Goal: Task Accomplishment & Management: Manage account settings

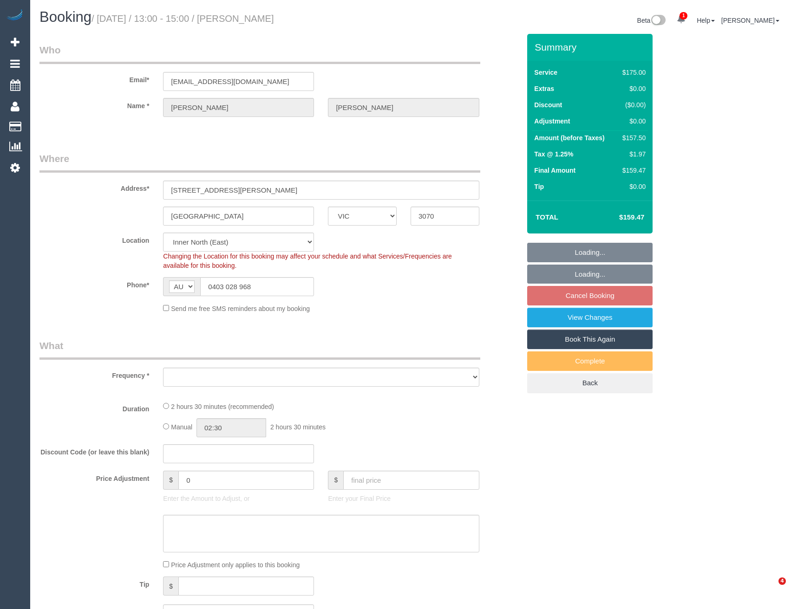
select select "VIC"
select select "string:stripe-pm_1NhhWV2GScqysDRVr5SYfZ4r"
select select "150"
select select "number:28"
select select "number:14"
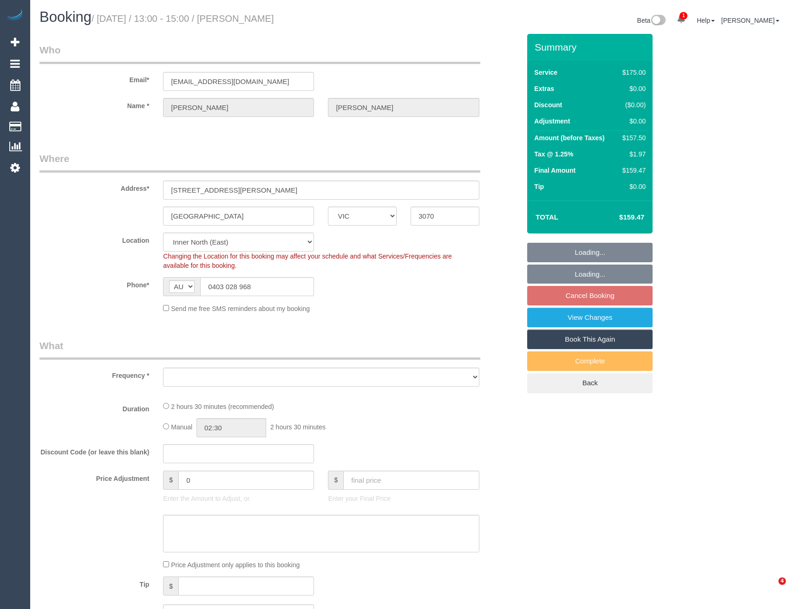
select select "number:19"
select select "number:22"
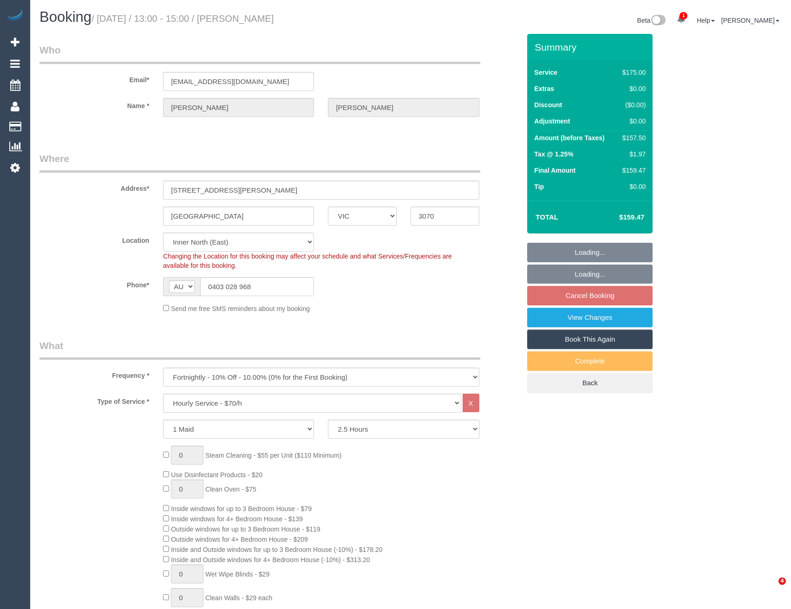
select select "object:1688"
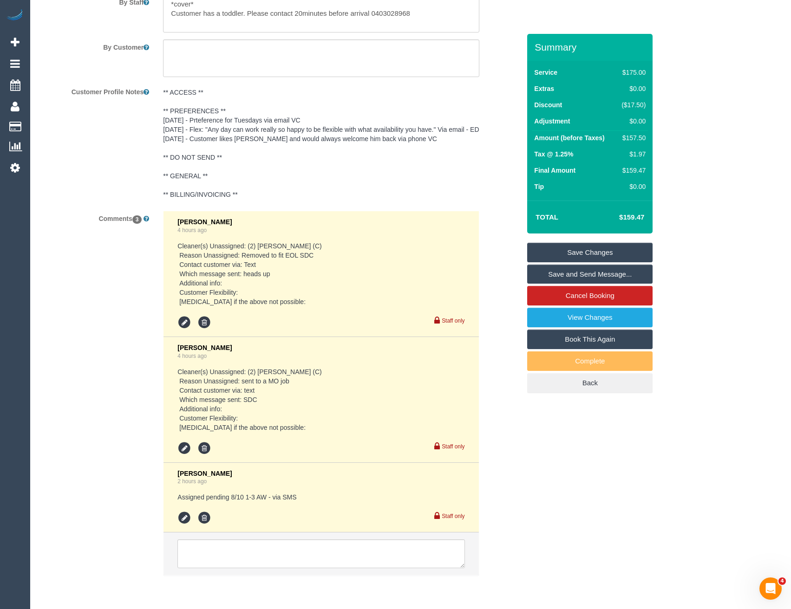
scroll to position [1695, 0]
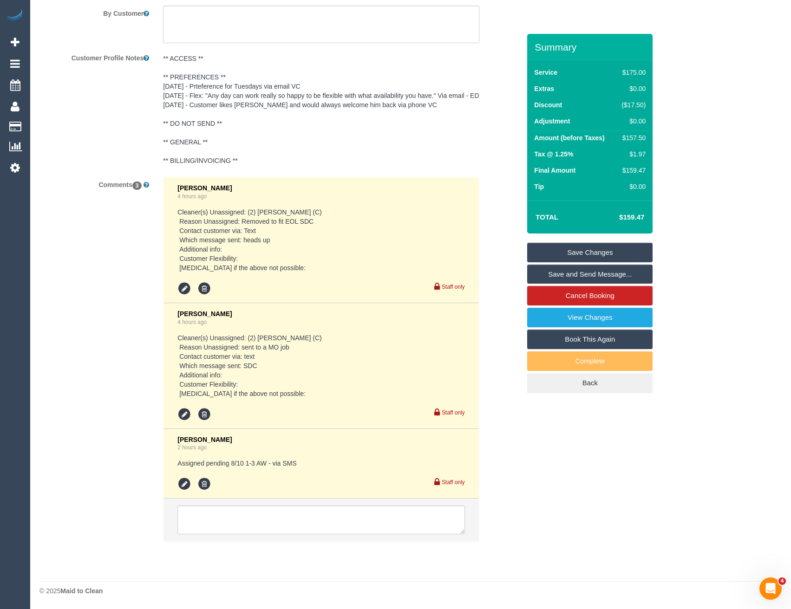
click at [185, 473] on div "Bronie Bryant 2 hours ago Assigned pending 8/10 1-3 AW - via SMS Staff only" at bounding box center [320, 464] width 287 height 56
click at [184, 480] on icon at bounding box center [184, 485] width 14 height 14
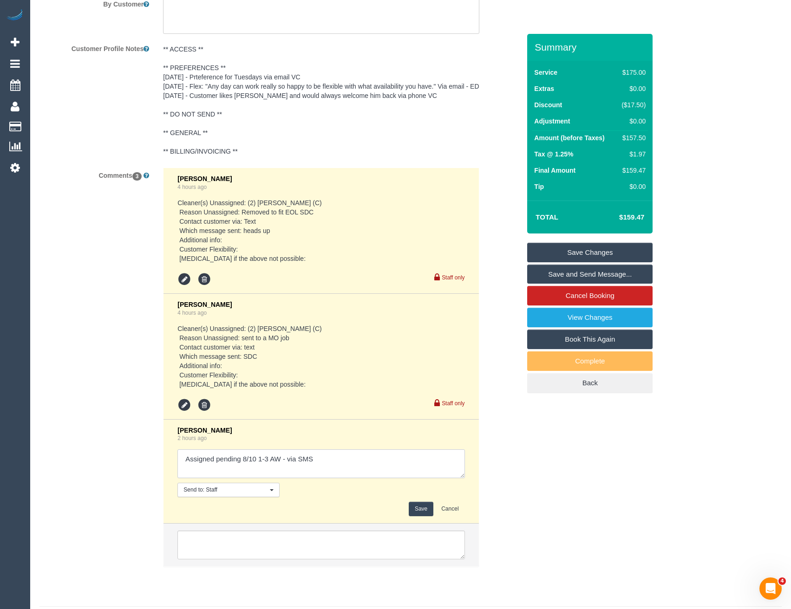
click at [334, 476] on textarea at bounding box center [320, 464] width 287 height 29
type textarea "Assigned pending 8/10 1-3 AW - via SMS // confirmed"
click at [419, 517] on button "Save" at bounding box center [421, 509] width 25 height 14
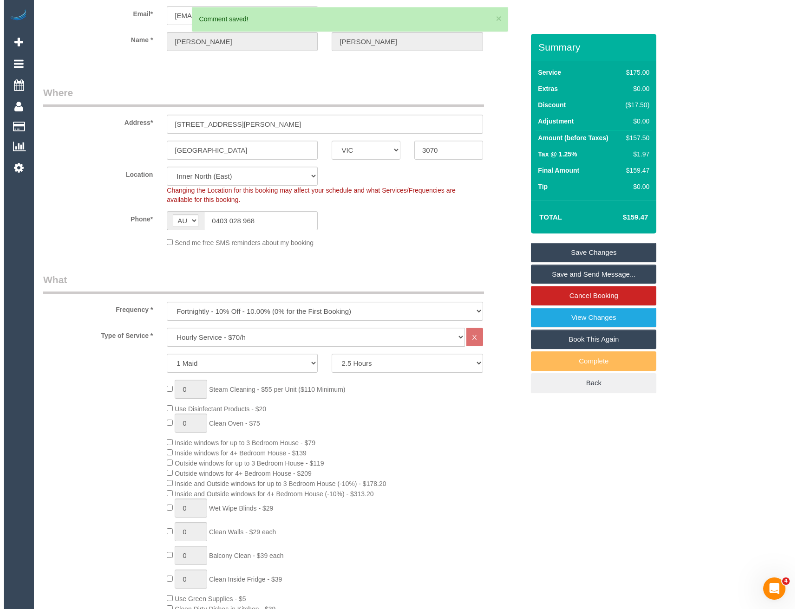
scroll to position [0, 0]
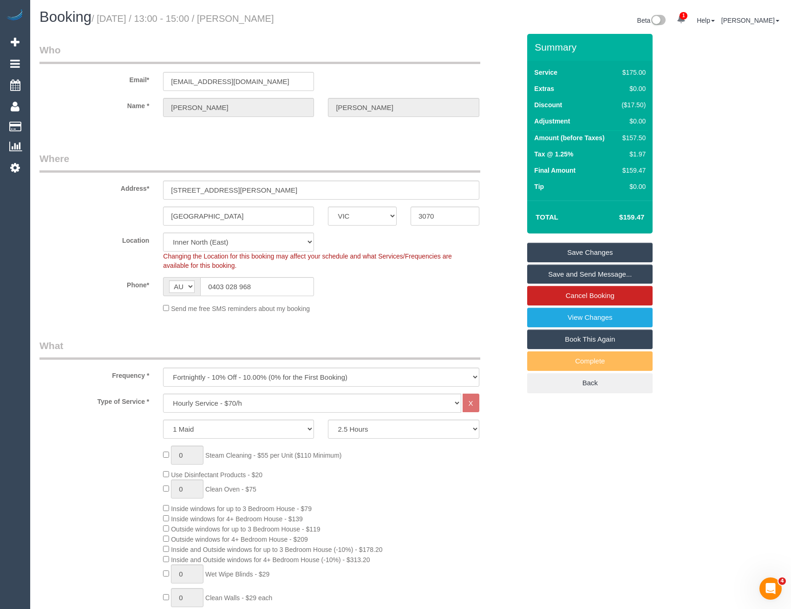
click at [561, 274] on link "Save and Send Message..." at bounding box center [589, 275] width 125 height 20
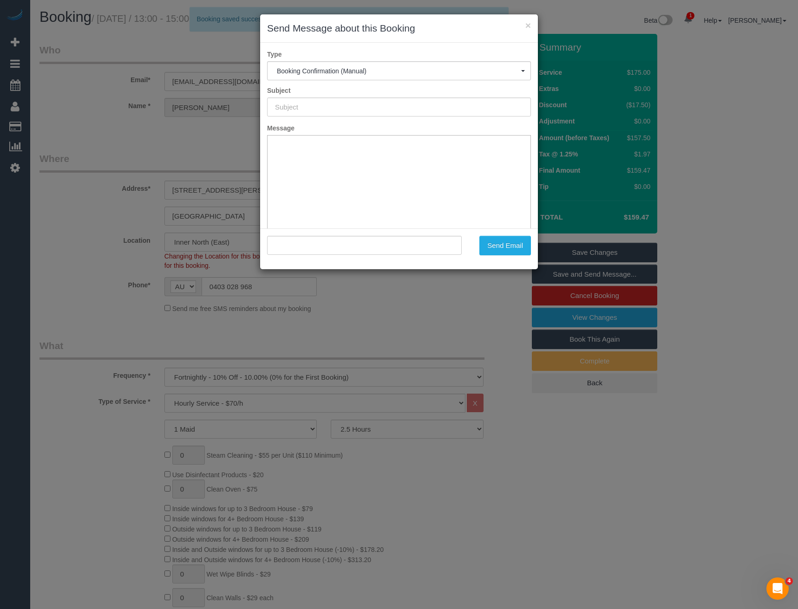
type input "Booking Confirmed"
type input ""Amy Sherman" <amysherman2@gmail.com>"
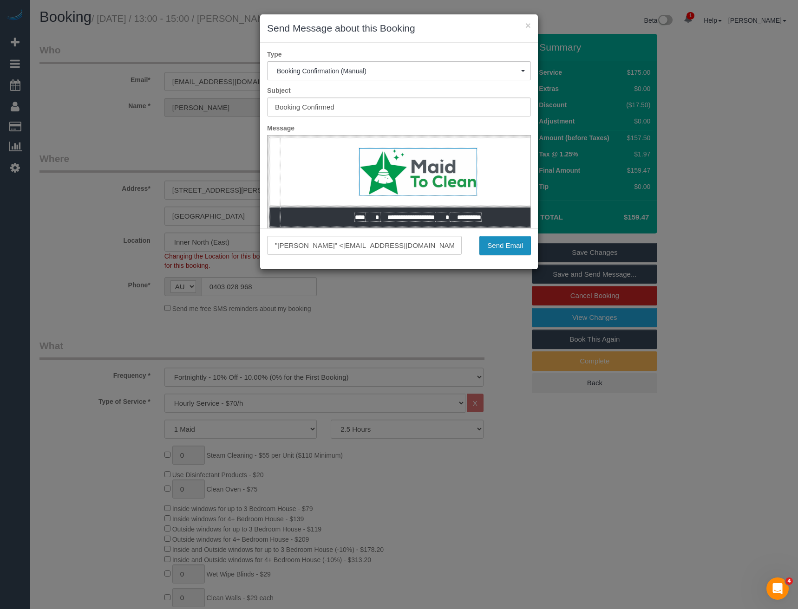
click at [487, 241] on button "Send Email" at bounding box center [505, 246] width 52 height 20
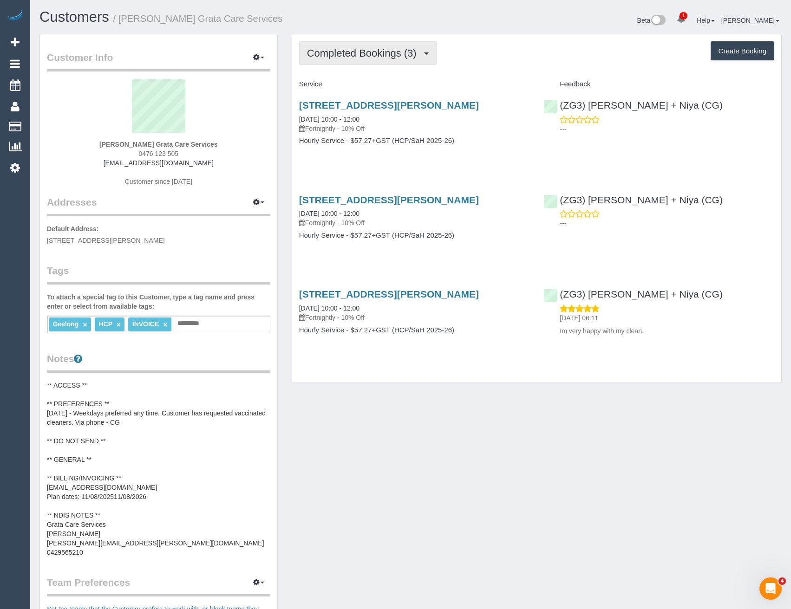
click at [400, 54] on span "Completed Bookings (3)" at bounding box center [364, 53] width 114 height 12
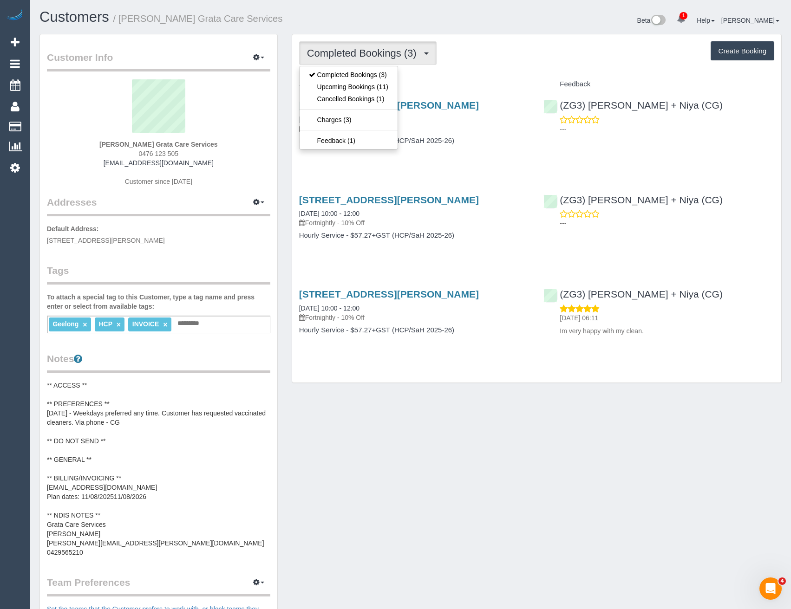
click at [456, 168] on div "Service Feedback 53 Massey Crescent, Curlewis, VIC 3222 13/09/2025 10:00 - 12:0…" at bounding box center [536, 215] width 475 height 276
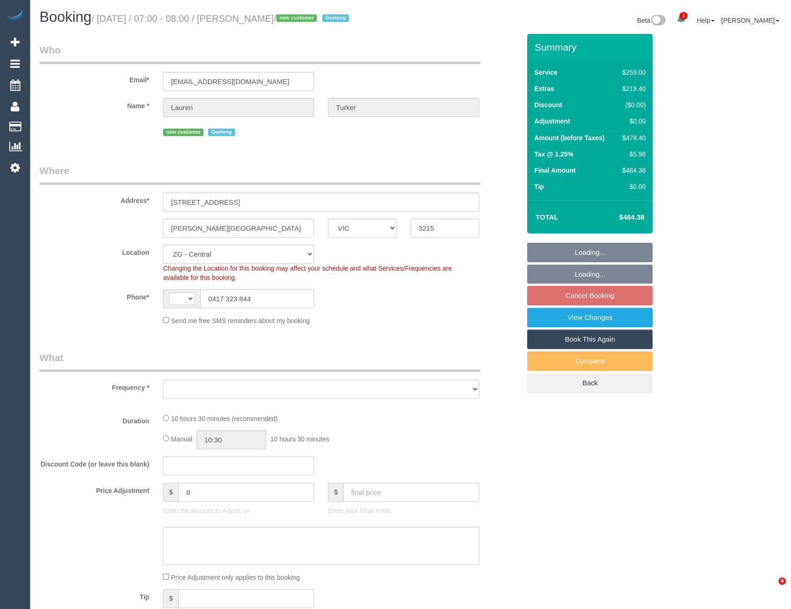
select select "VIC"
select select "string:AU"
select select "object:782"
select select "number:28"
select select "number:14"
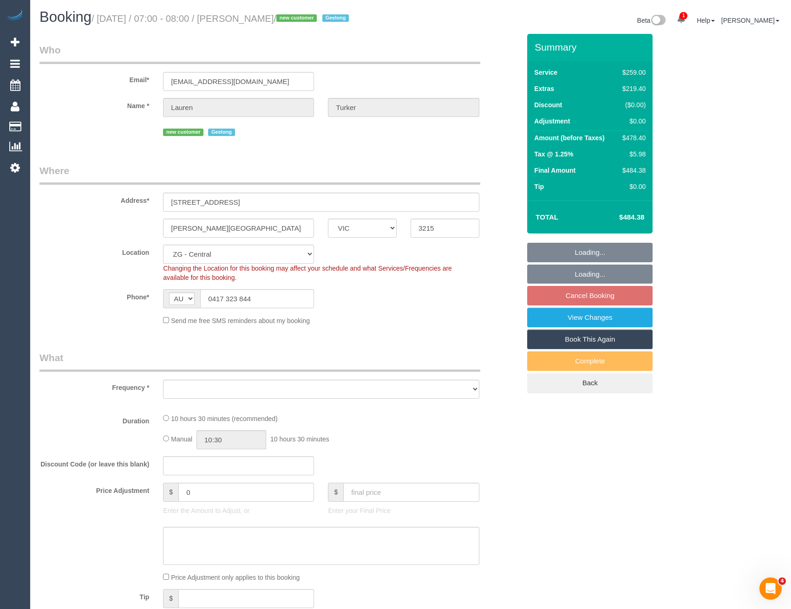
select select "number:18"
select select "number:24"
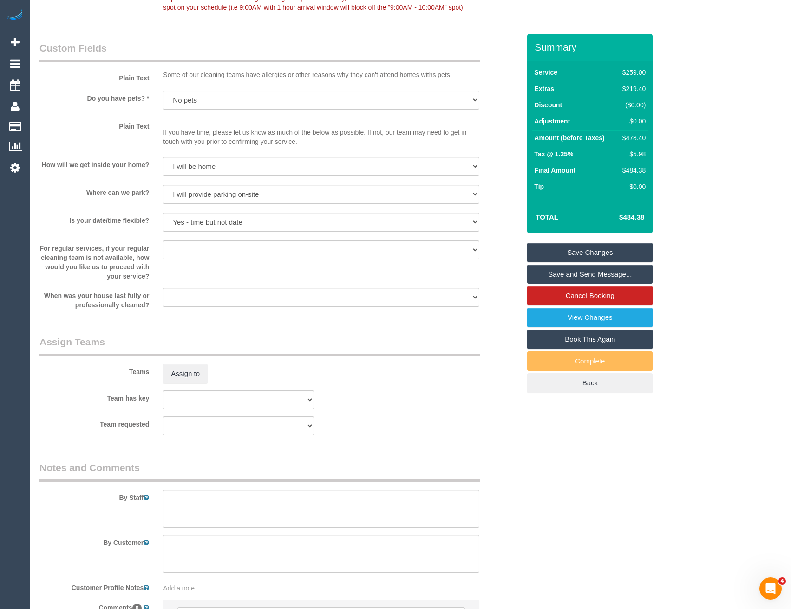
scroll to position [1258, 0]
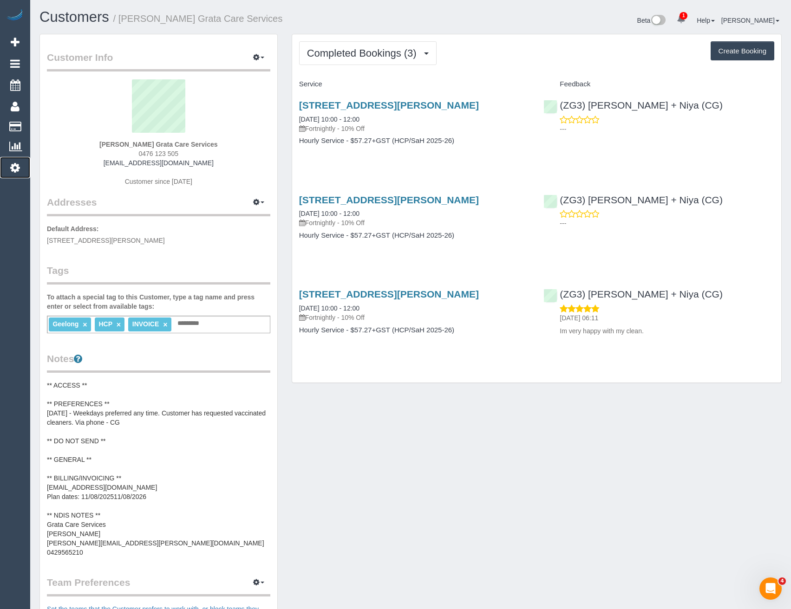
click at [14, 172] on icon at bounding box center [15, 167] width 10 height 11
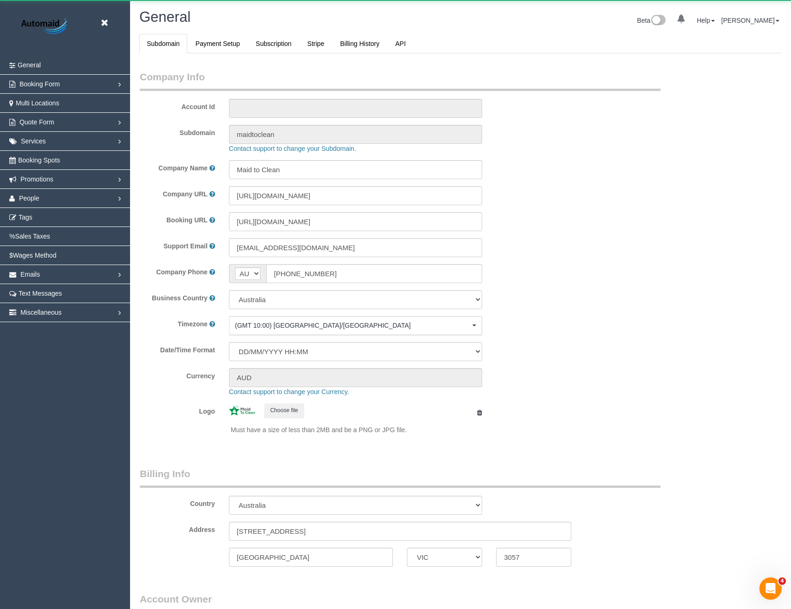
select select "string:AU"
select select "1"
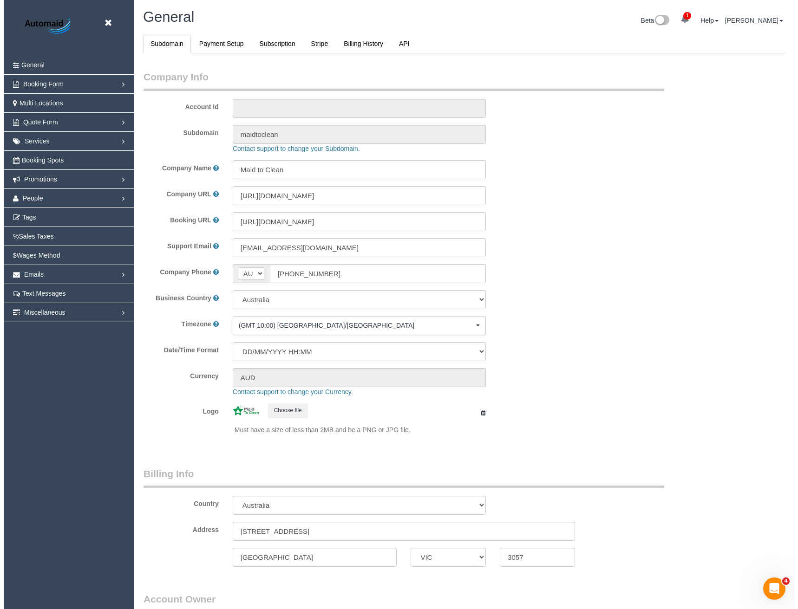
scroll to position [2123, 791]
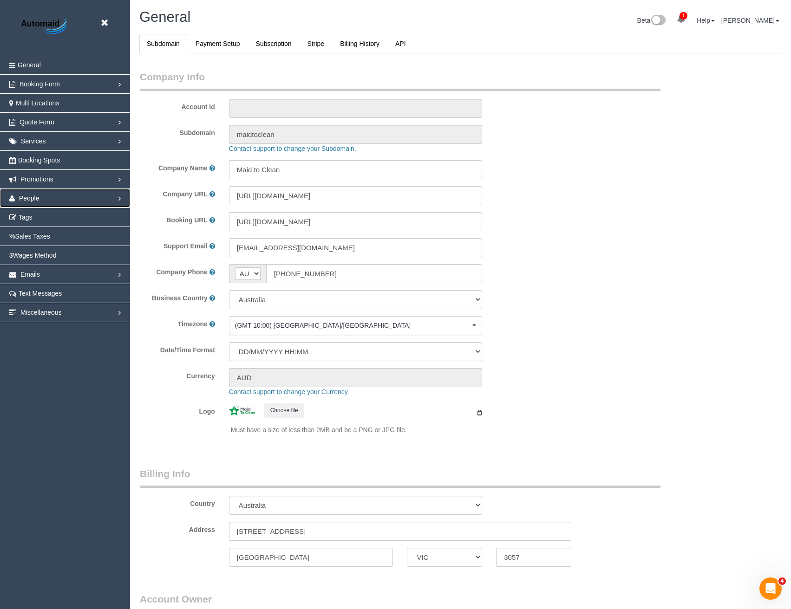
click at [38, 202] on link "People" at bounding box center [65, 198] width 130 height 19
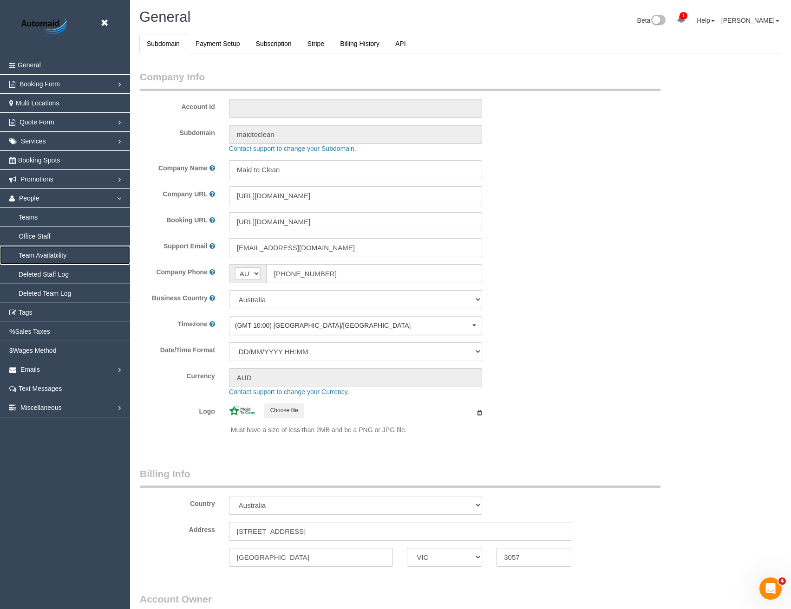
click at [47, 257] on link "Team Availability" at bounding box center [65, 255] width 130 height 19
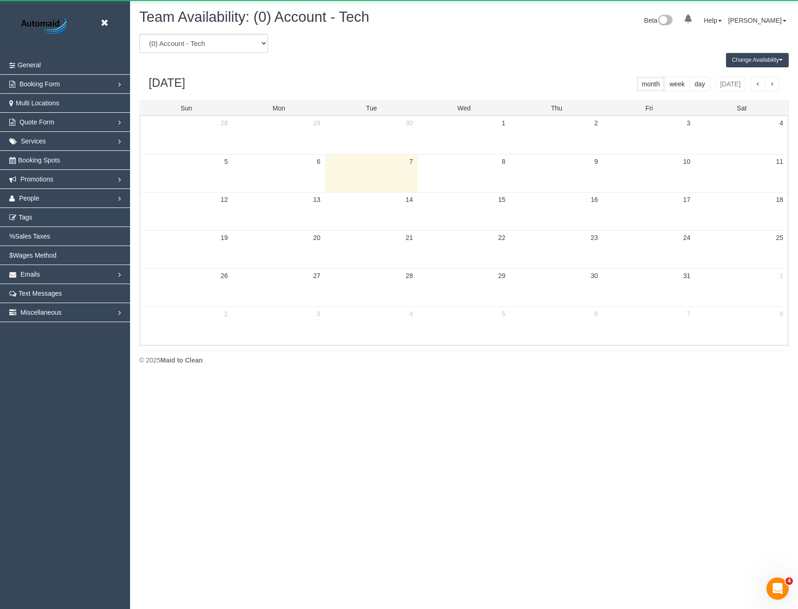
scroll to position [378, 798]
click at [194, 46] on select "(0) Account - Tech (0) Office (0) Raunak Test Account (1) Debbie Brodjanac (FT)…" at bounding box center [203, 43] width 129 height 19
select select "number:33457"
click at [139, 34] on select "(0) Account - Tech (0) Office (0) Raunak Test Account (1) Debbie Brodjanac (FT)…" at bounding box center [203, 43] width 129 height 19
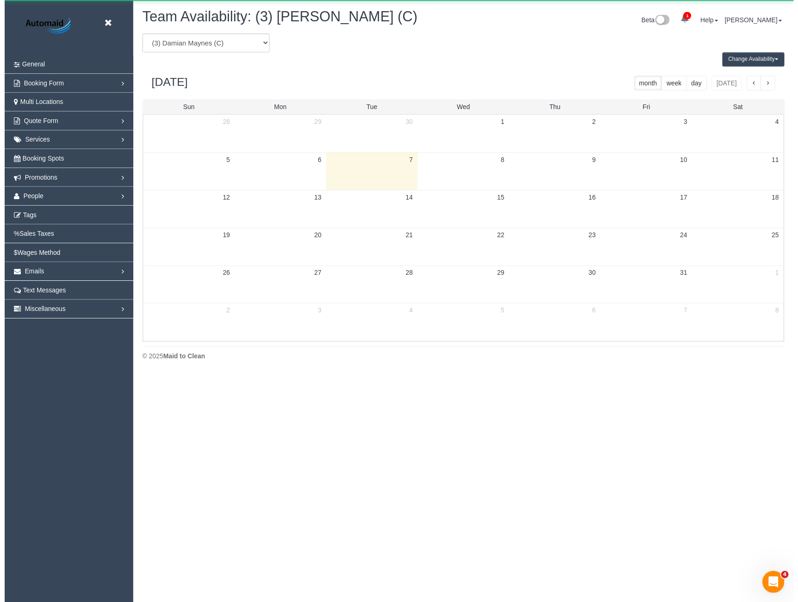
scroll to position [46074, 45654]
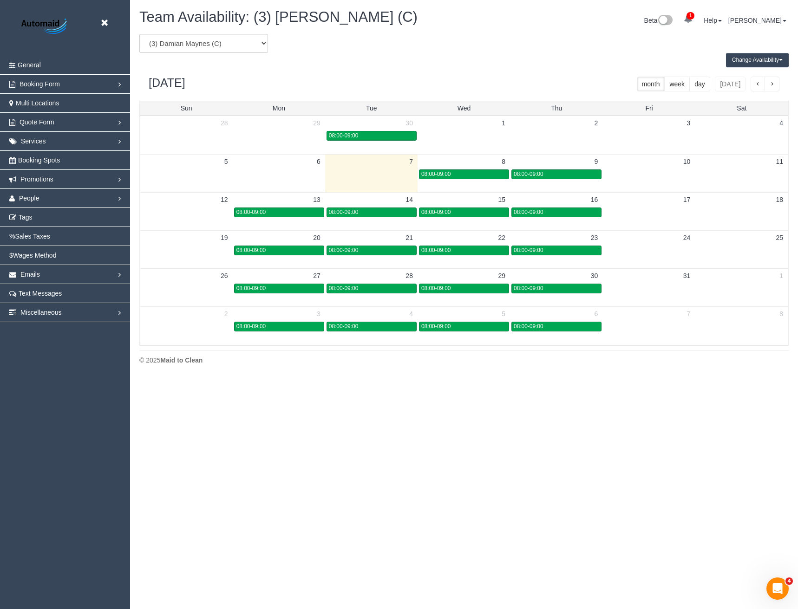
click at [767, 54] on button "Change Availability" at bounding box center [757, 60] width 63 height 14
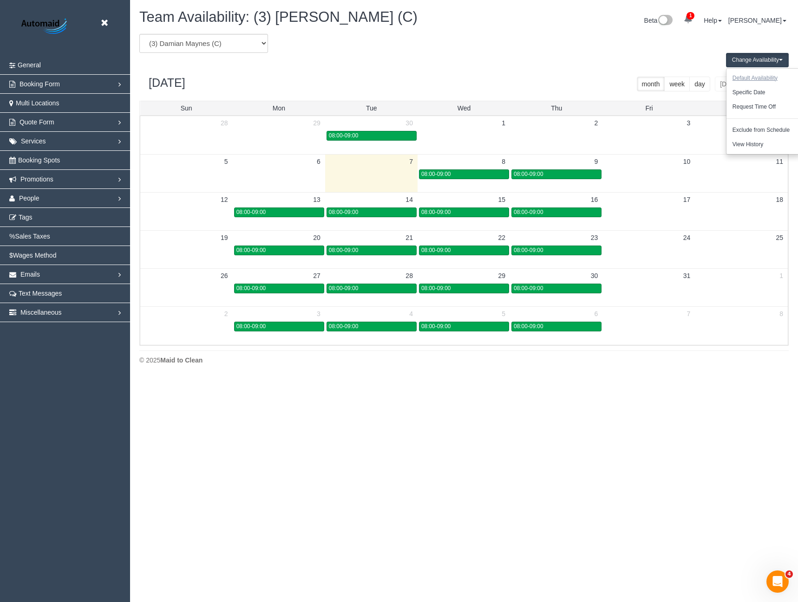
click at [767, 77] on button "Default Availability" at bounding box center [755, 78] width 57 height 14
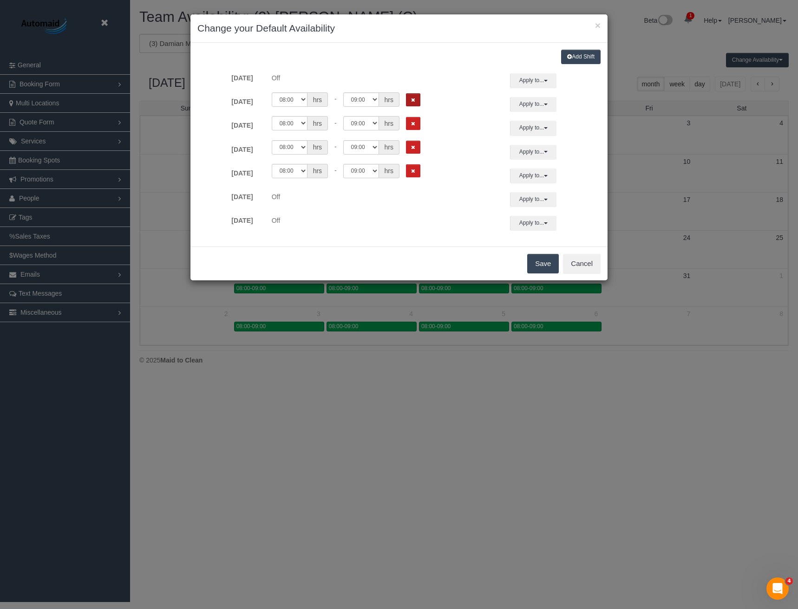
click at [414, 98] on icon "Remove Shift" at bounding box center [413, 100] width 4 height 5
click at [413, 118] on div "00:00 00:05 00:10 00:15 00:20 00:25 00:30 00:35 00:40 00:45 00:50 00:55 01:00 0…" at bounding box center [381, 123] width 229 height 14
click at [413, 126] on icon "Remove Shift" at bounding box center [413, 123] width 4 height 5
click at [418, 148] on button "Remove Shift" at bounding box center [413, 147] width 14 height 13
click at [416, 170] on button "Remove Shift" at bounding box center [413, 170] width 14 height 13
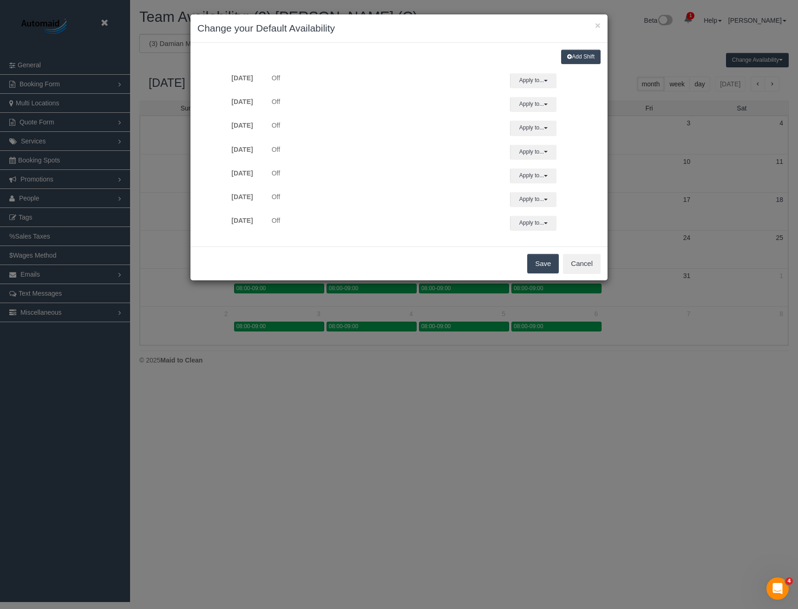
click at [537, 268] on button "Save" at bounding box center [543, 264] width 32 height 20
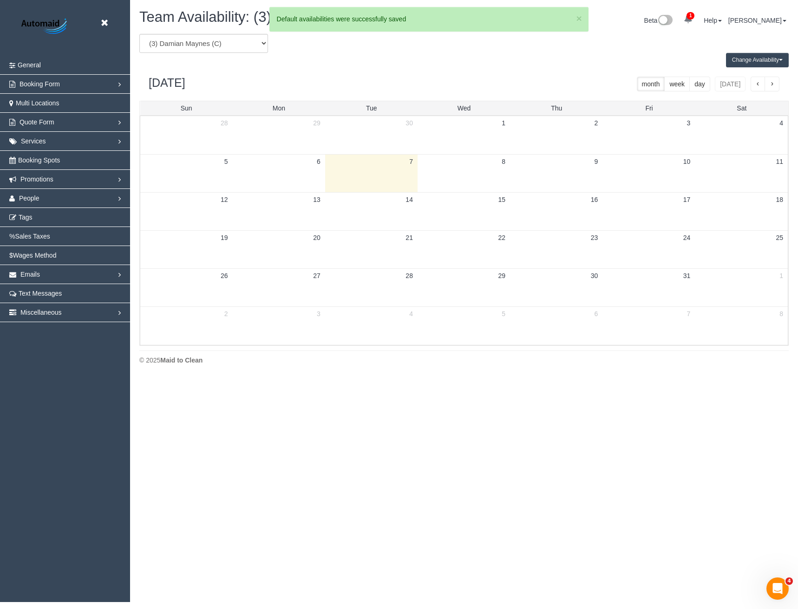
click at [743, 58] on button "Change Availability" at bounding box center [757, 60] width 63 height 14
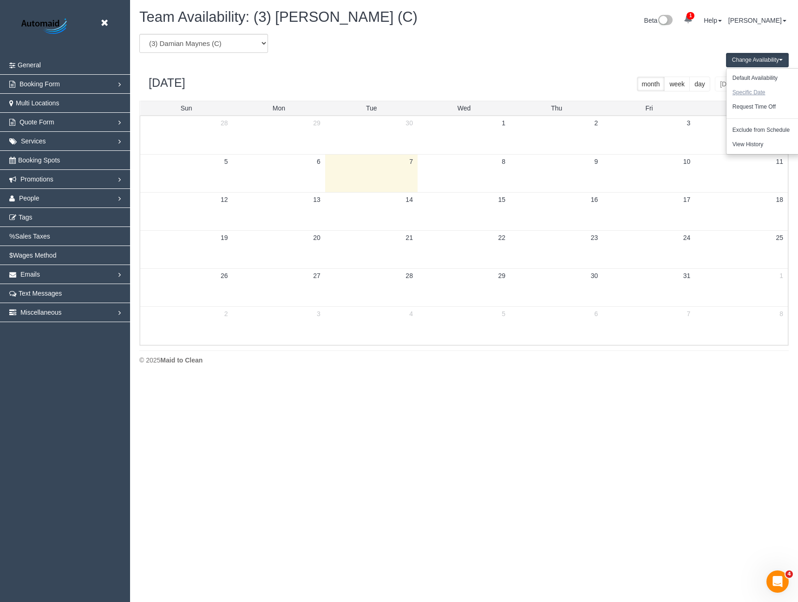
click at [746, 91] on button "Specific Date" at bounding box center [749, 92] width 45 height 14
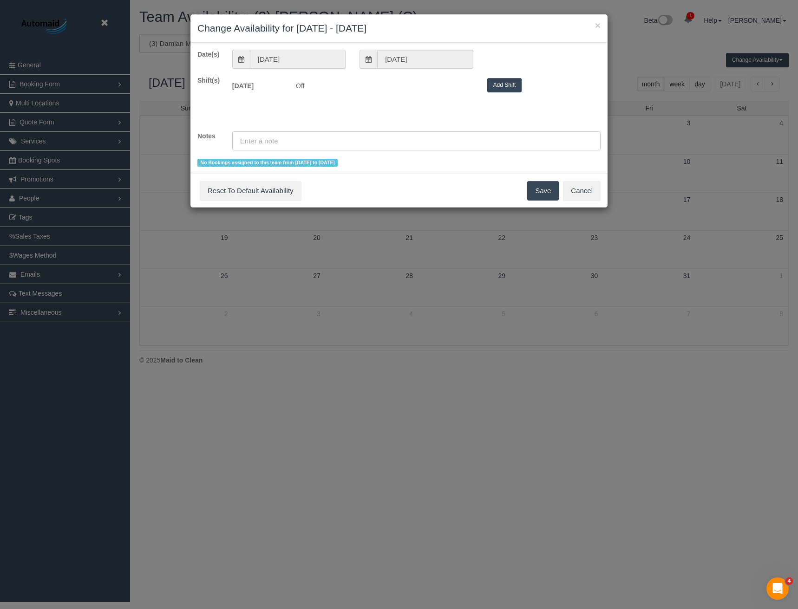
click at [289, 63] on input "07/10/2025" at bounding box center [298, 59] width 96 height 19
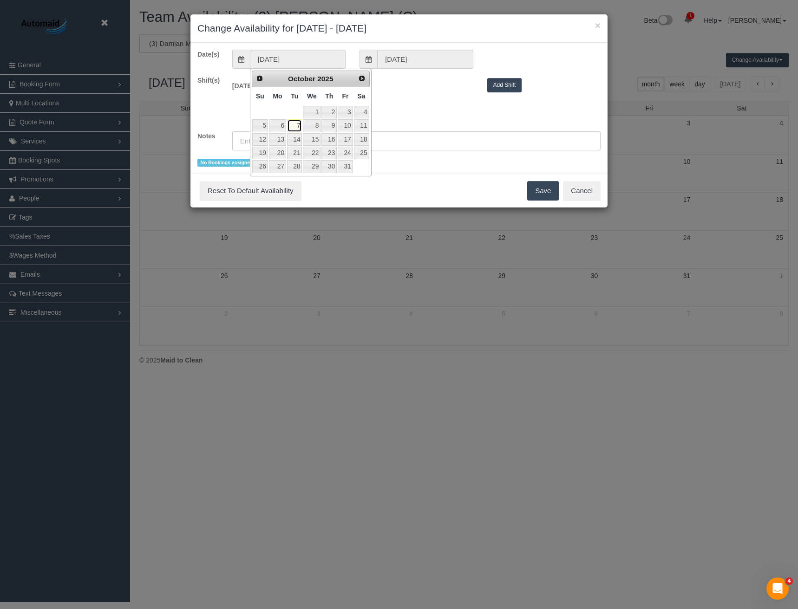
click at [296, 127] on link "7" at bounding box center [294, 125] width 15 height 13
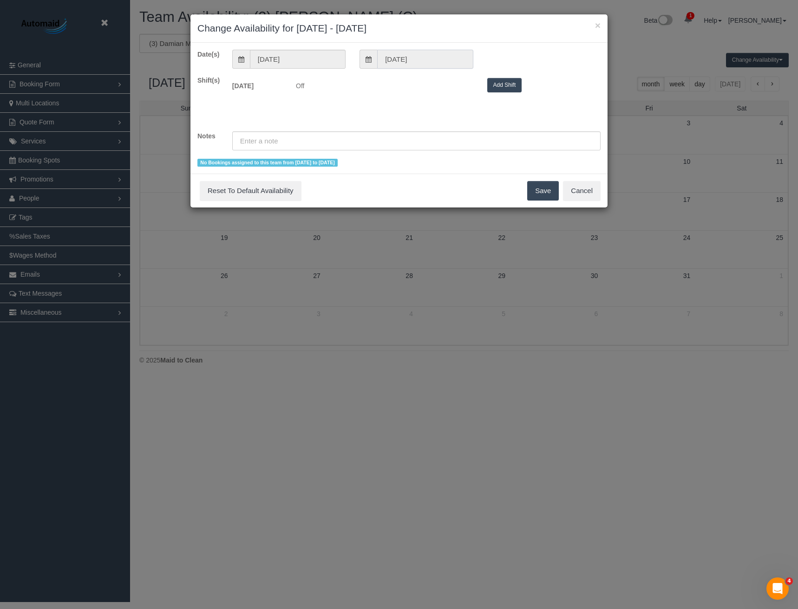
click at [406, 56] on input "07/10/2025" at bounding box center [425, 59] width 96 height 19
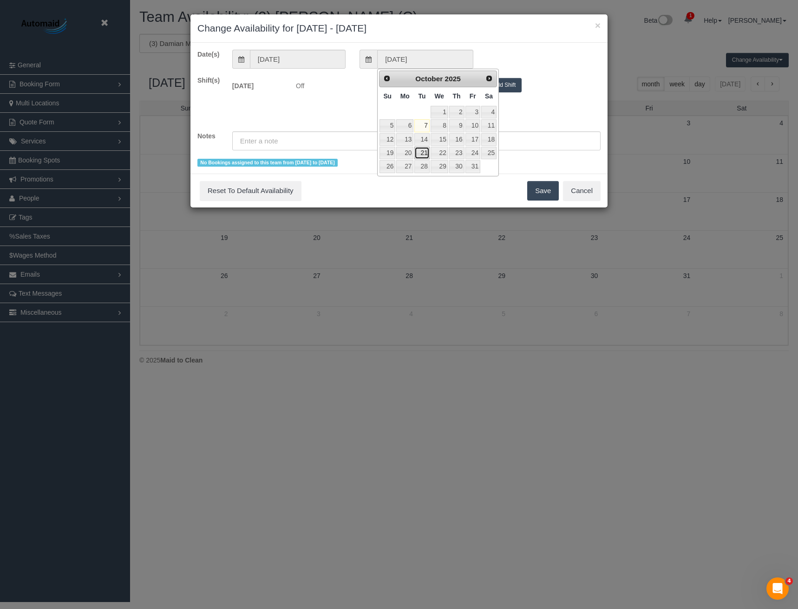
click at [418, 152] on link "21" at bounding box center [421, 153] width 15 height 13
type input "21/10/2025"
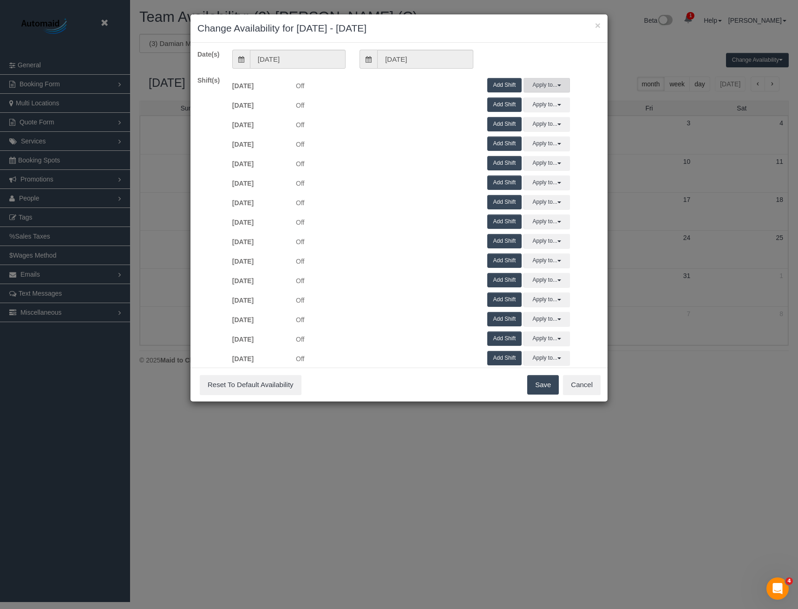
click at [536, 87] on button "Apply to..." at bounding box center [547, 85] width 46 height 14
click at [500, 85] on button "Add Shift" at bounding box center [504, 85] width 35 height 14
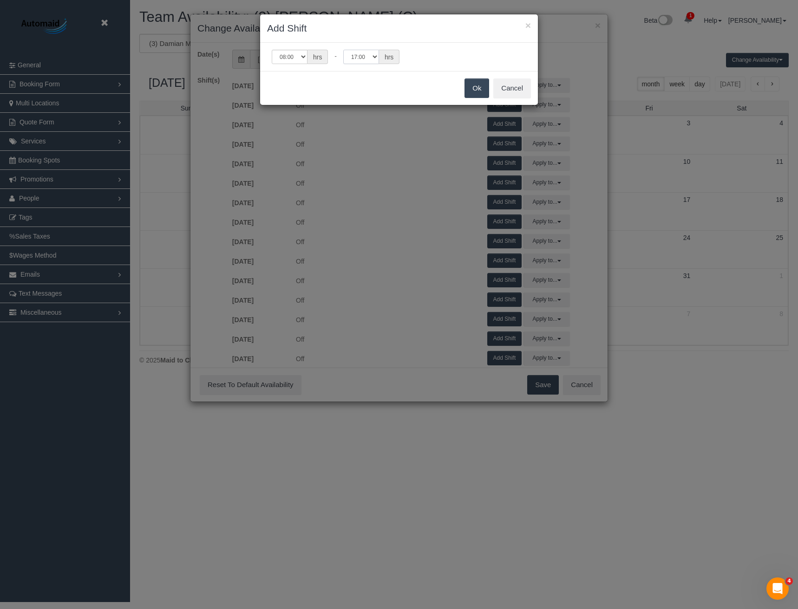
click at [361, 59] on select "00:00 00:05 00:10 00:15 00:20 00:25 00:30 00:35 00:40 00:45 00:50 00:55 01:00 0…" at bounding box center [361, 57] width 36 height 14
select select "string:09:00"
click at [343, 50] on select "00:00 00:05 00:10 00:15 00:20 00:25 00:30 00:35 00:40 00:45 00:50 00:55 01:00 0…" at bounding box center [361, 57] width 36 height 14
click at [470, 87] on button "Ok" at bounding box center [477, 89] width 25 height 20
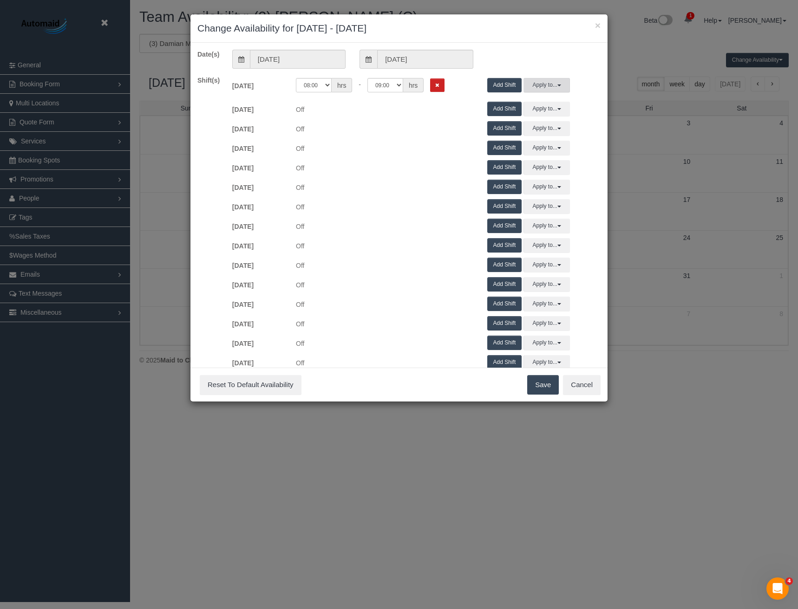
click at [555, 89] on button "Apply to..." at bounding box center [547, 85] width 46 height 14
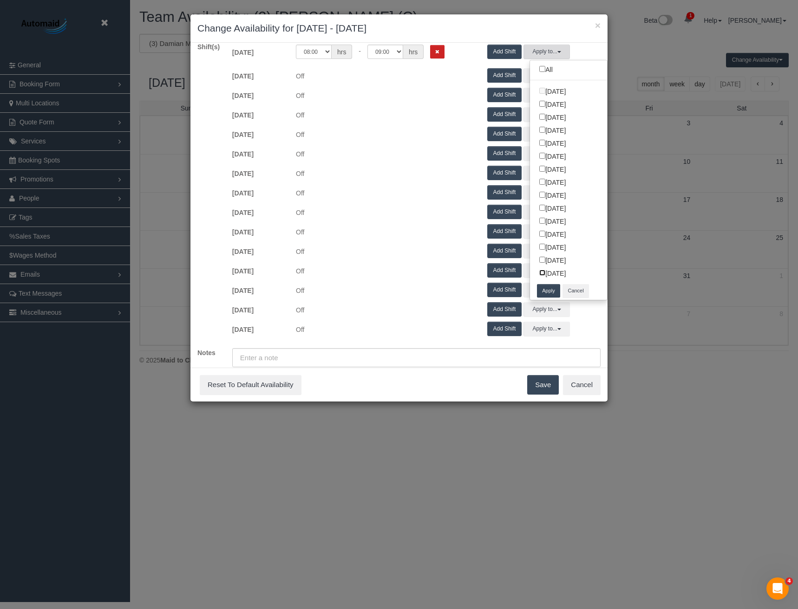
scroll to position [46, 0]
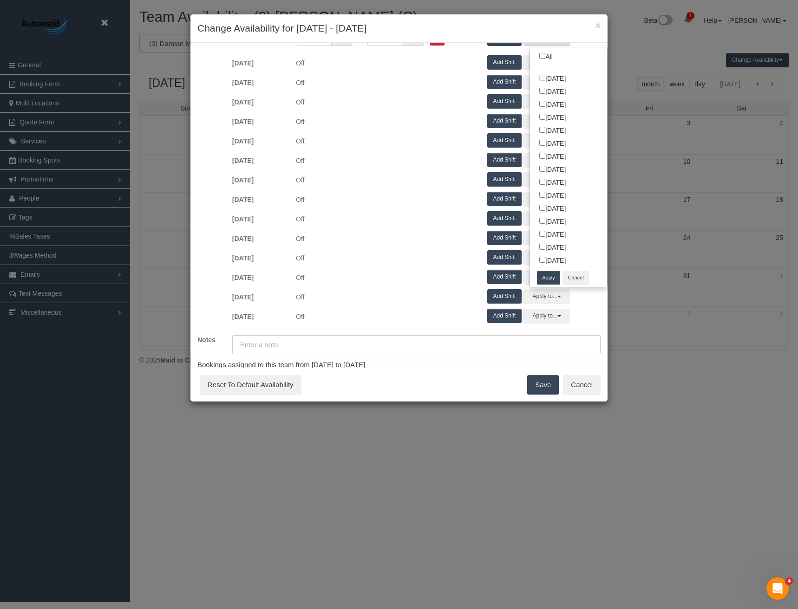
click at [541, 281] on button "Apply" at bounding box center [548, 277] width 23 height 13
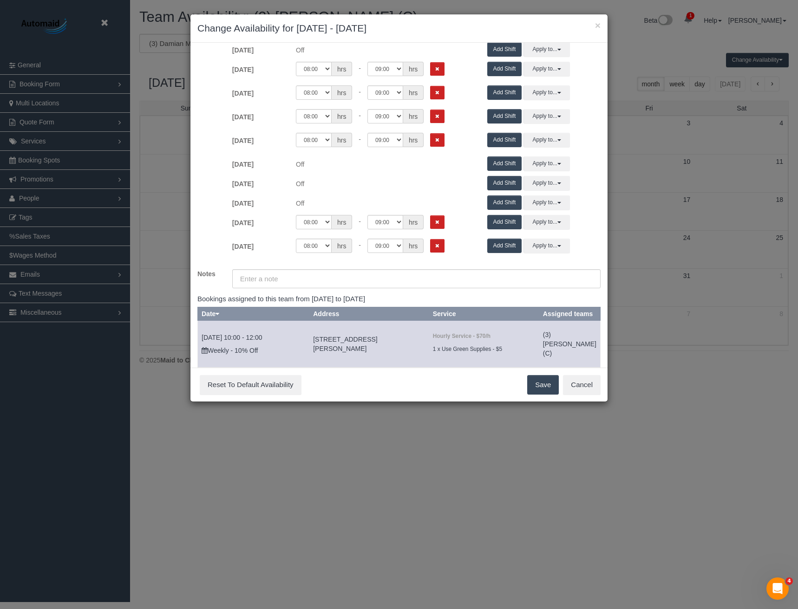
scroll to position [232, 0]
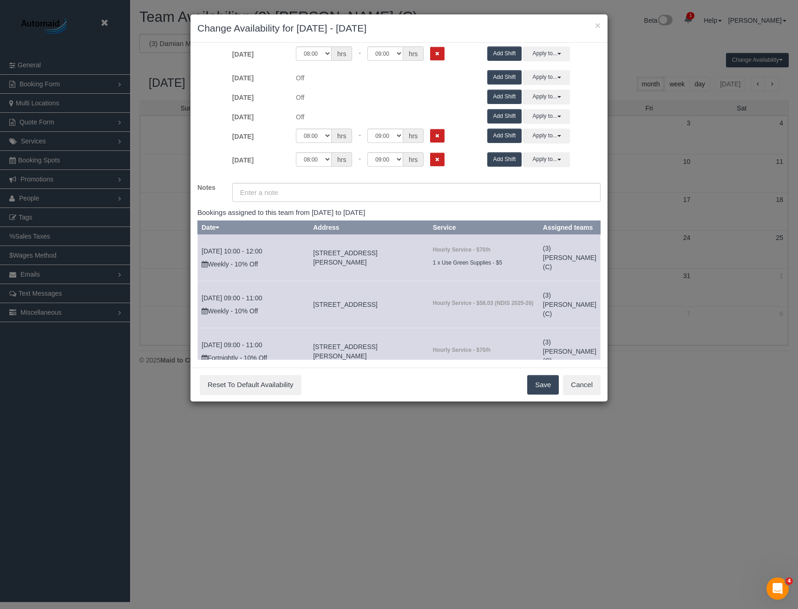
click at [537, 383] on button "Save" at bounding box center [543, 385] width 32 height 20
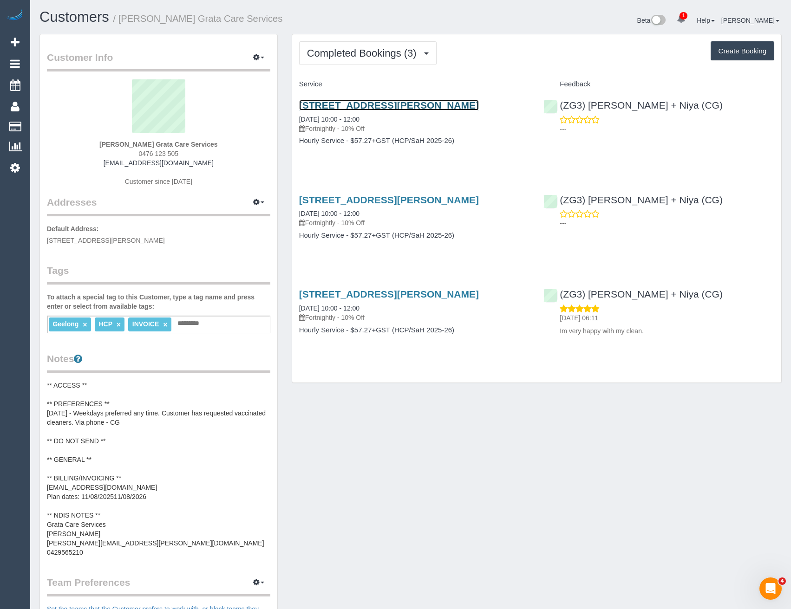
click at [409, 105] on link "[STREET_ADDRESS][PERSON_NAME]" at bounding box center [389, 105] width 180 height 11
click at [372, 52] on span "Completed Bookings (3)" at bounding box center [364, 53] width 114 height 12
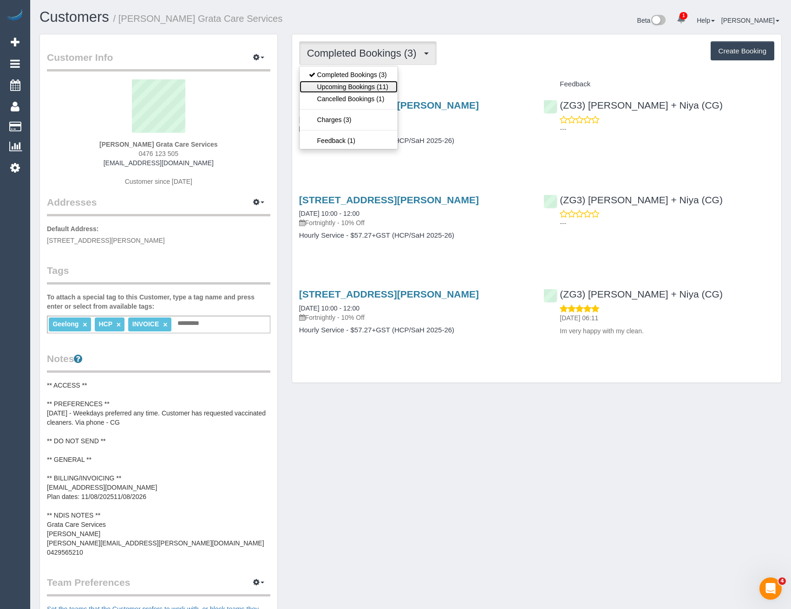
click at [363, 82] on link "Upcoming Bookings (11)" at bounding box center [349, 87] width 98 height 12
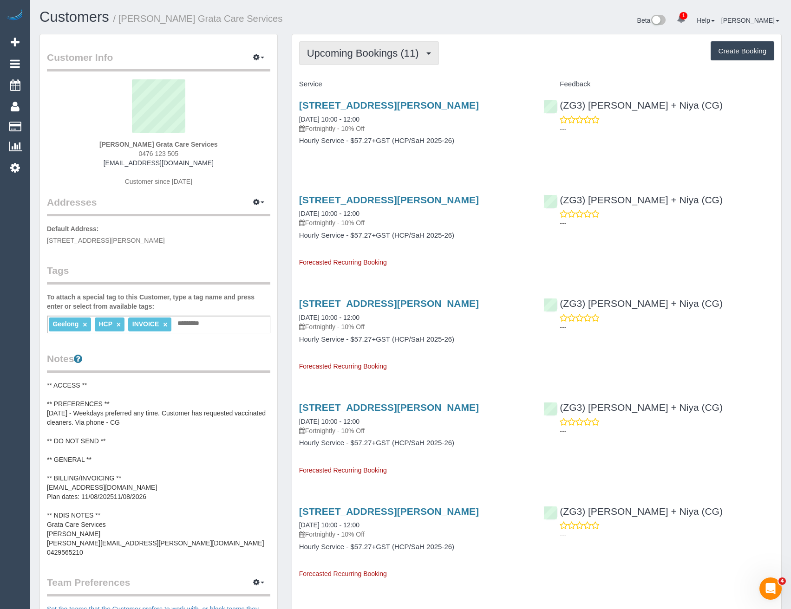
click at [403, 55] on span "Upcoming Bookings (11)" at bounding box center [365, 53] width 117 height 12
click at [448, 135] on div "53 Massey Crescent, Curlewis, VIC 3222 11/10/2025 10:00 - 12:00 Fortnightly - 1…" at bounding box center [414, 128] width 245 height 72
click at [420, 106] on link "53 Massey Crescent, Curlewis, VIC 3222" at bounding box center [389, 105] width 180 height 11
click at [405, 49] on span "Upcoming Bookings (11)" at bounding box center [365, 53] width 117 height 12
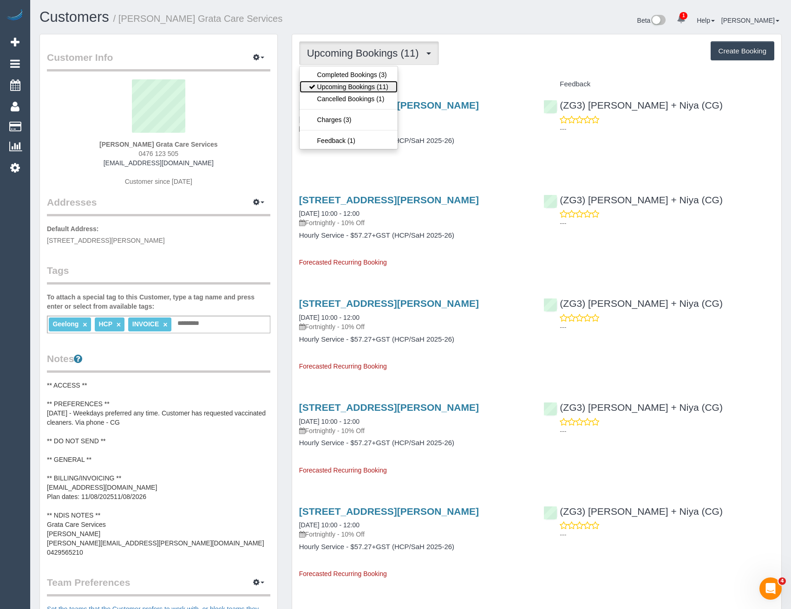
click at [379, 84] on link "Upcoming Bookings (11)" at bounding box center [349, 87] width 98 height 12
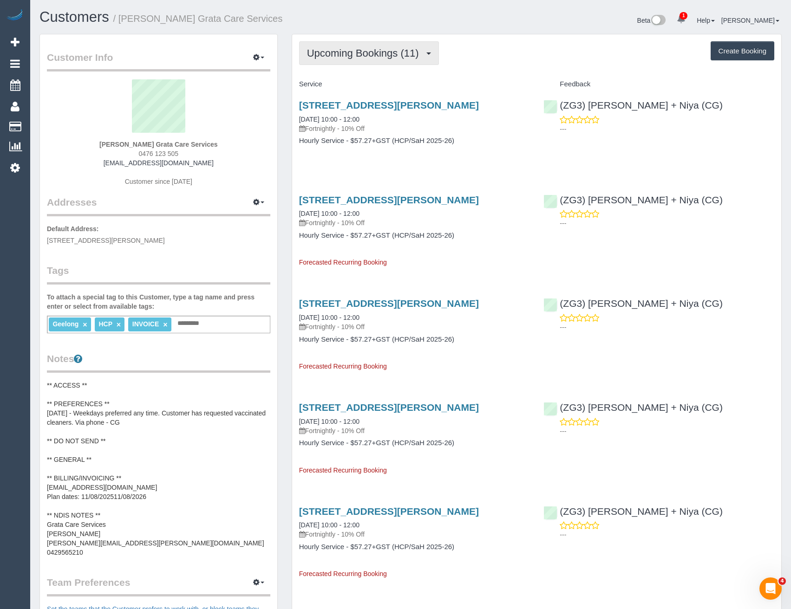
click at [336, 50] on span "Upcoming Bookings (11)" at bounding box center [365, 53] width 117 height 12
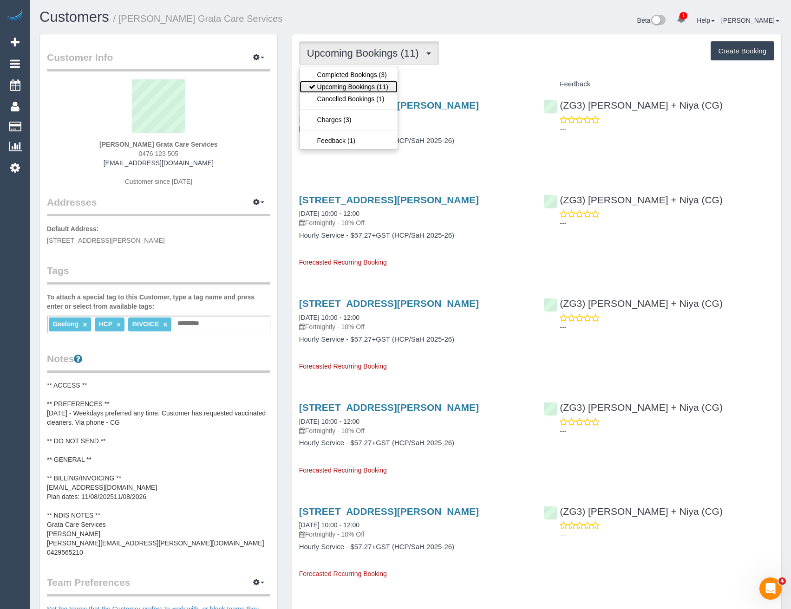
click at [345, 84] on link "Upcoming Bookings (11)" at bounding box center [349, 87] width 98 height 12
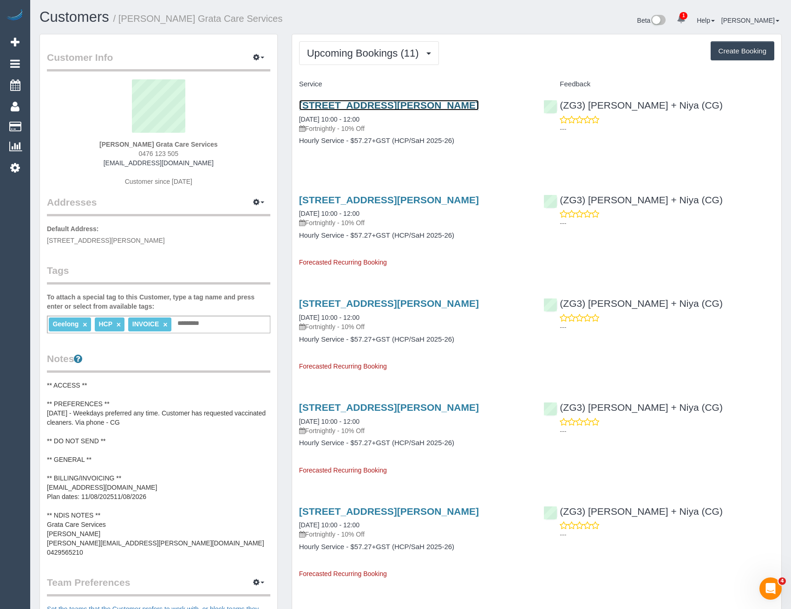
click at [458, 103] on link "53 Massey Crescent, Curlewis, VIC 3222" at bounding box center [389, 105] width 180 height 11
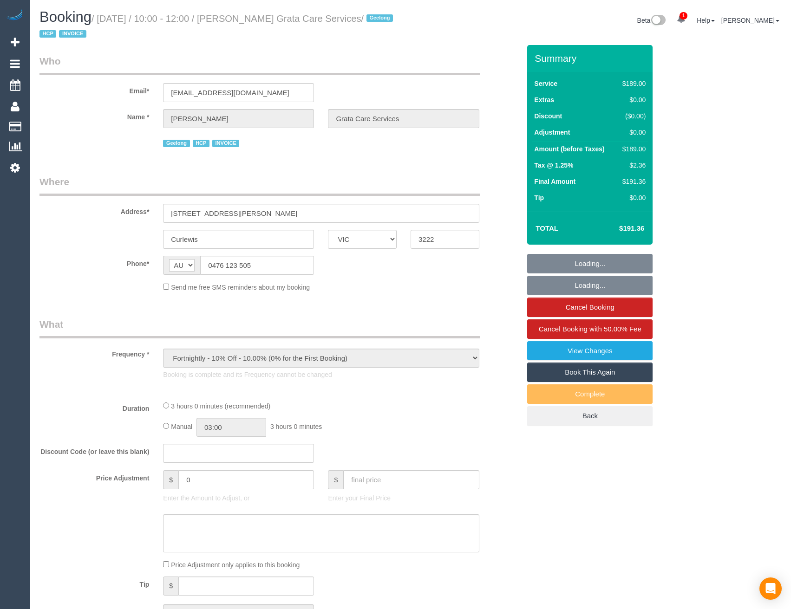
select select "VIC"
select select "number:27"
select select "number:14"
select select "number:19"
select select "number:36"
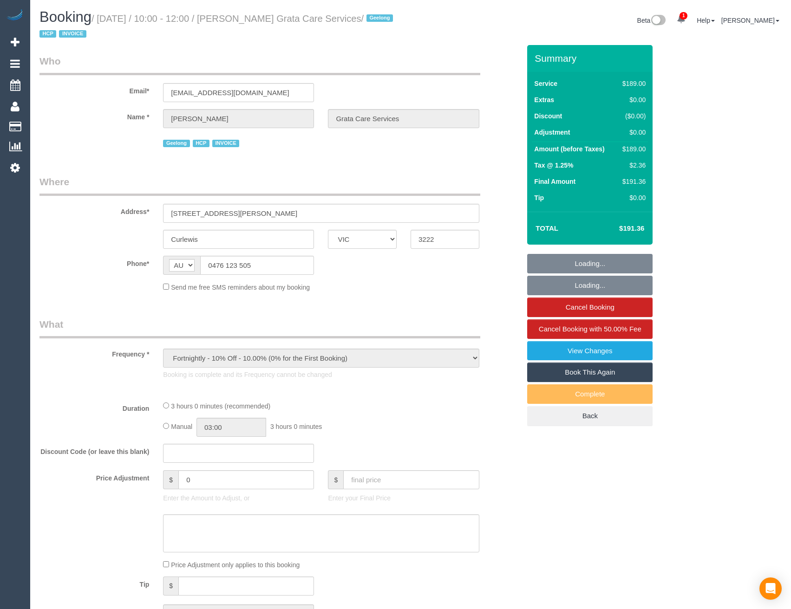
select select "number:35"
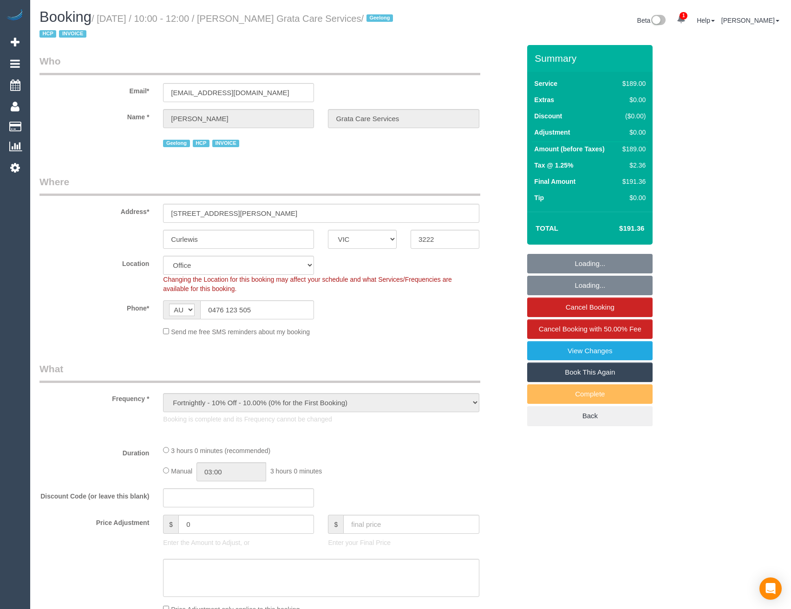
select select "object:716"
select select "180"
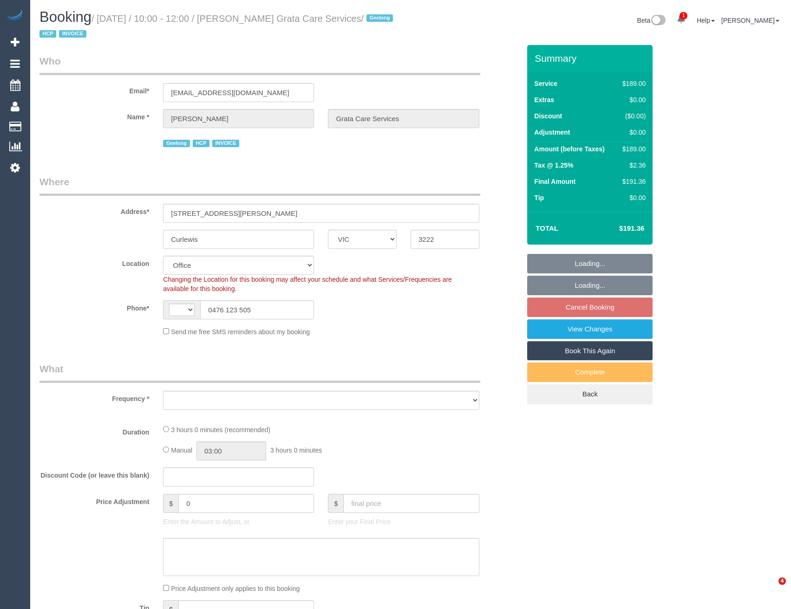
select select "VIC"
select select "string:AU"
select select "number:27"
select select "number:14"
select select "number:19"
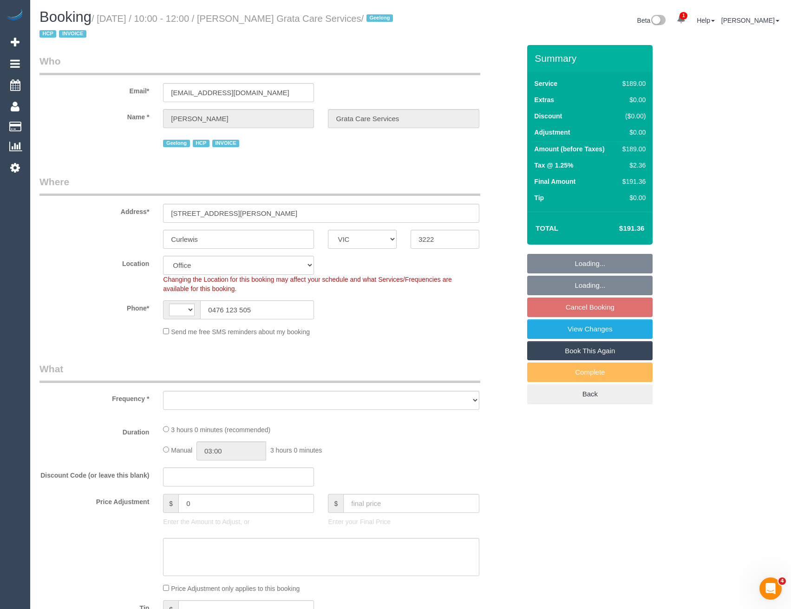
select select "number:36"
select select "number:35"
select select "object:686"
select select "180"
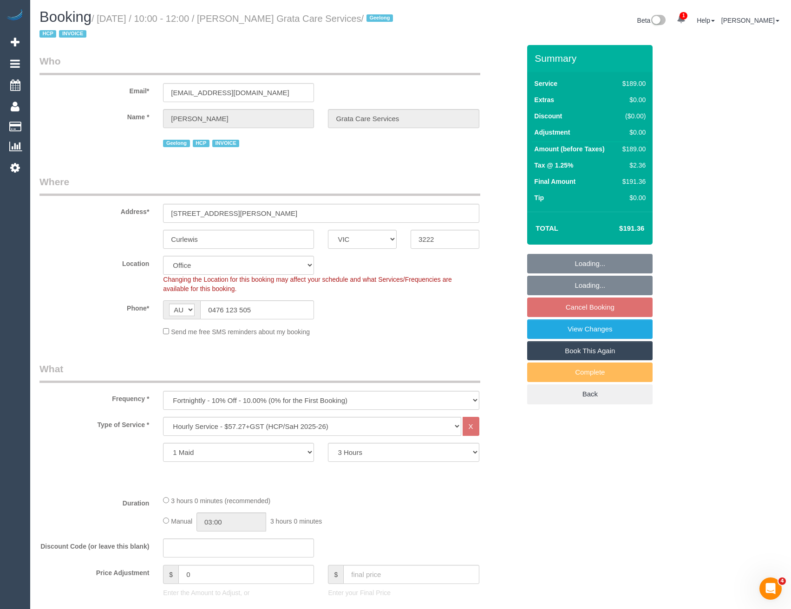
select select "object:2041"
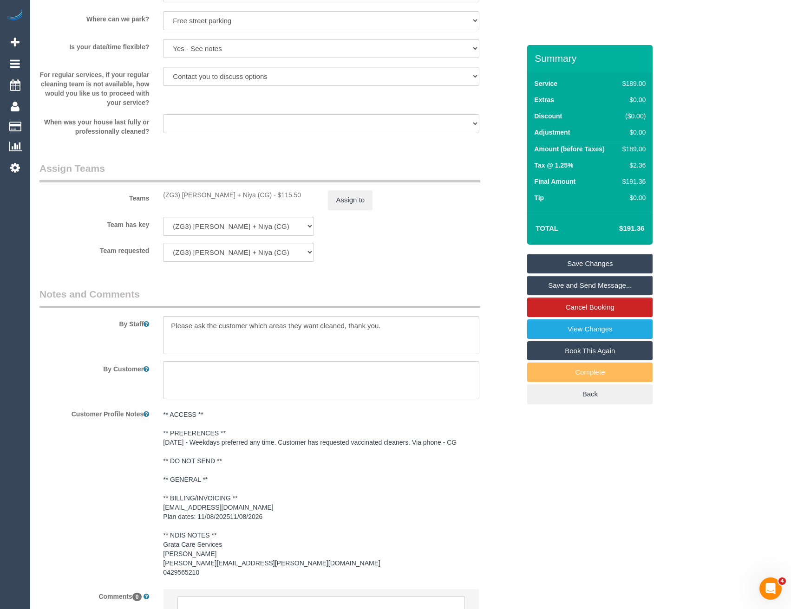
scroll to position [1113, 0]
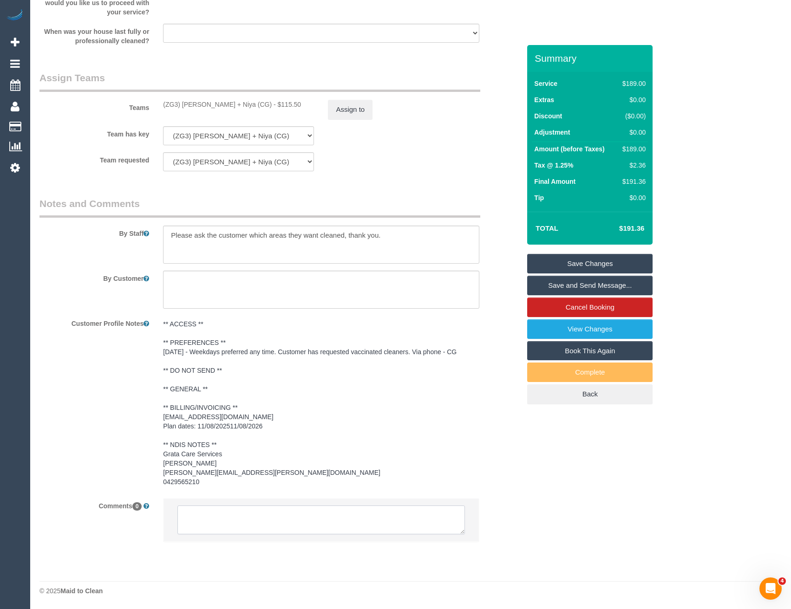
click at [256, 517] on textarea at bounding box center [320, 520] width 287 height 29
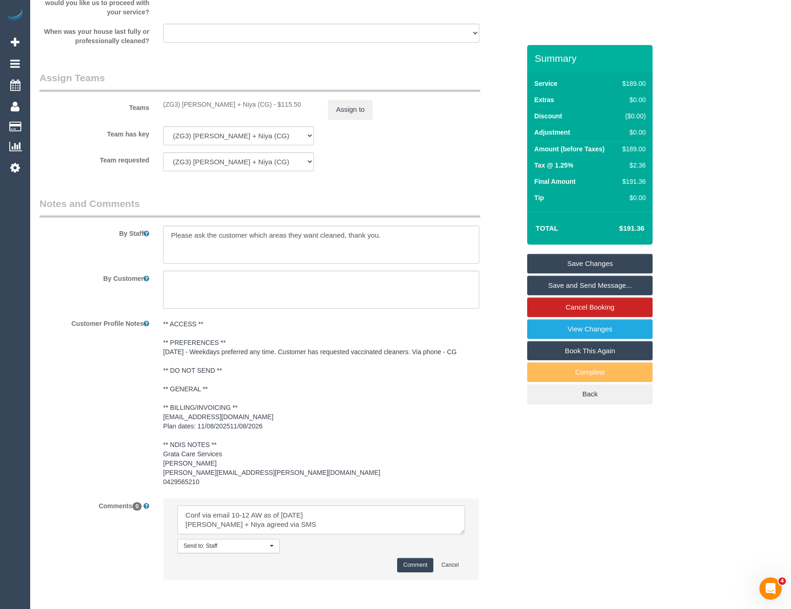
type textarea "Conf via email 10-12 AW as of [DATE] [PERSON_NAME] + Niya agreed via SMS"
click at [415, 563] on button "Comment" at bounding box center [415, 565] width 36 height 14
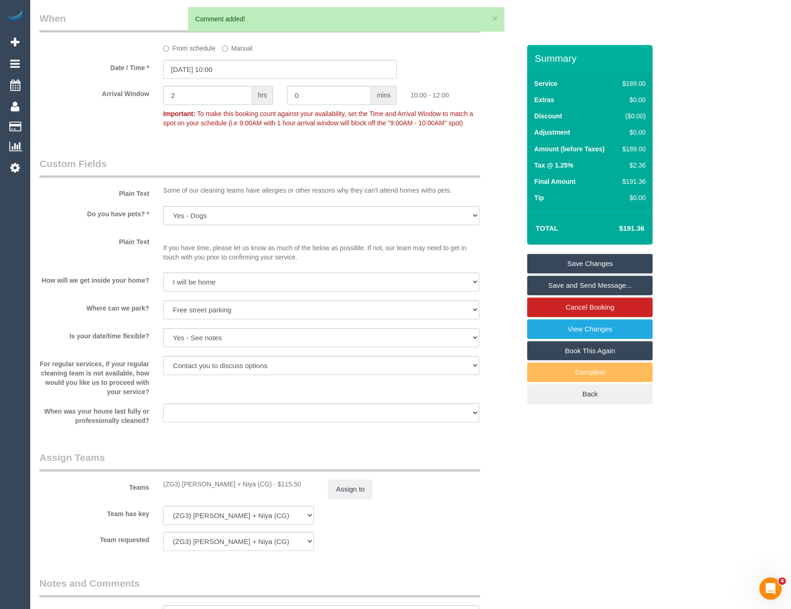
scroll to position [555, 0]
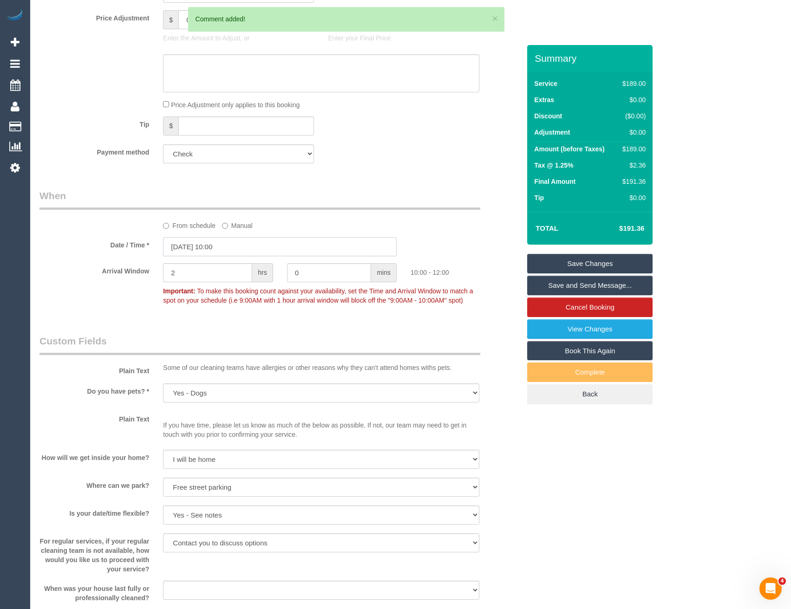
click at [237, 250] on input "11/10/2025 10:00" at bounding box center [280, 246] width 234 height 19
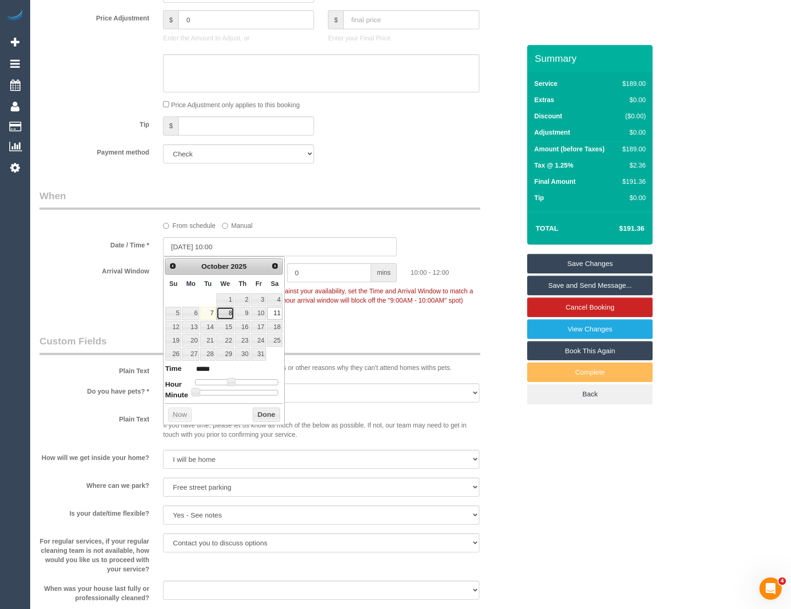
click at [230, 311] on link "8" at bounding box center [225, 313] width 18 height 13
type input "08/10/2025 10:00"
click at [264, 416] on button "Done" at bounding box center [266, 415] width 27 height 15
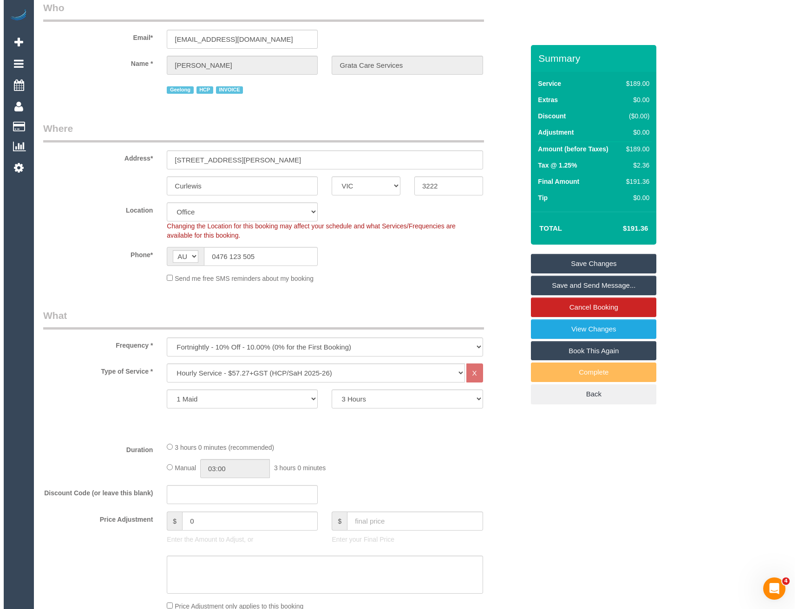
scroll to position [0, 0]
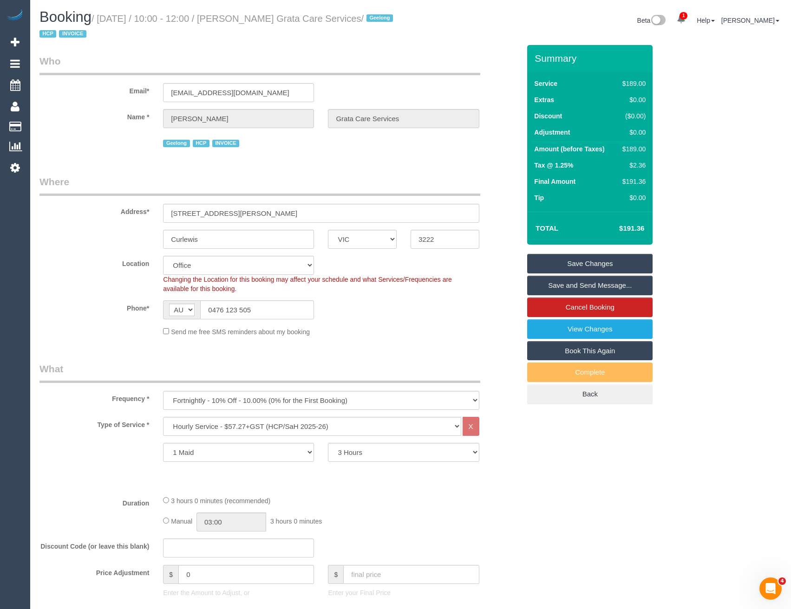
click at [545, 289] on link "Save and Send Message..." at bounding box center [589, 286] width 125 height 20
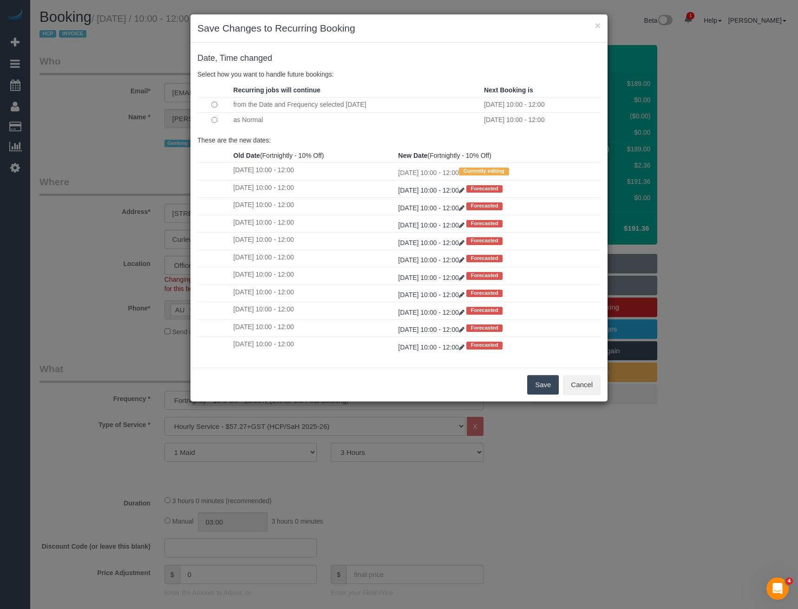
click at [542, 388] on button "Save" at bounding box center [543, 385] width 32 height 20
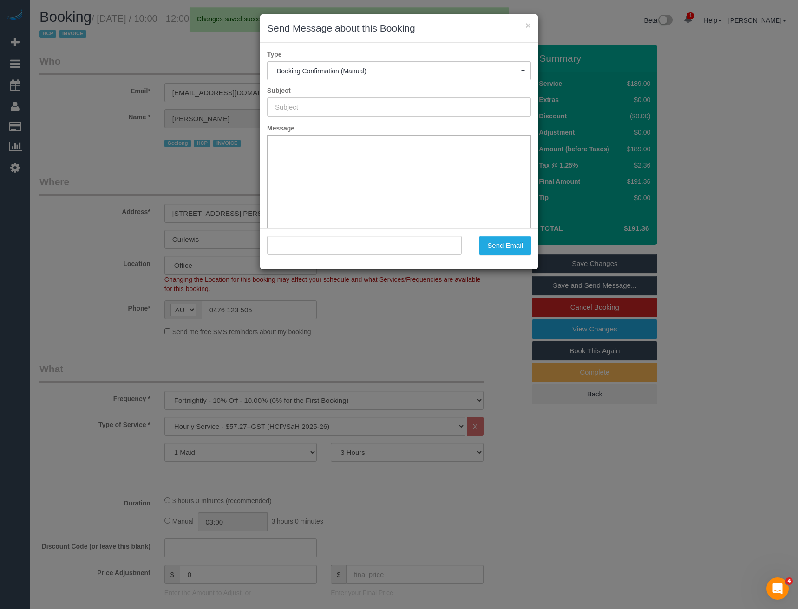
type input "Booking Confirmed"
type input ""Miranda Stokes Grata Care Services" <roxannestokes5@gmail.com>"
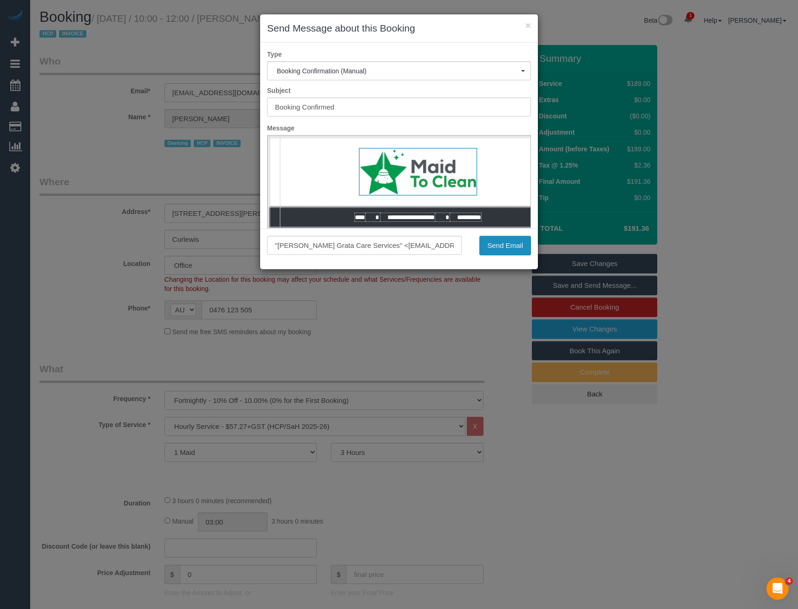
click at [504, 248] on button "Send Email" at bounding box center [505, 246] width 52 height 20
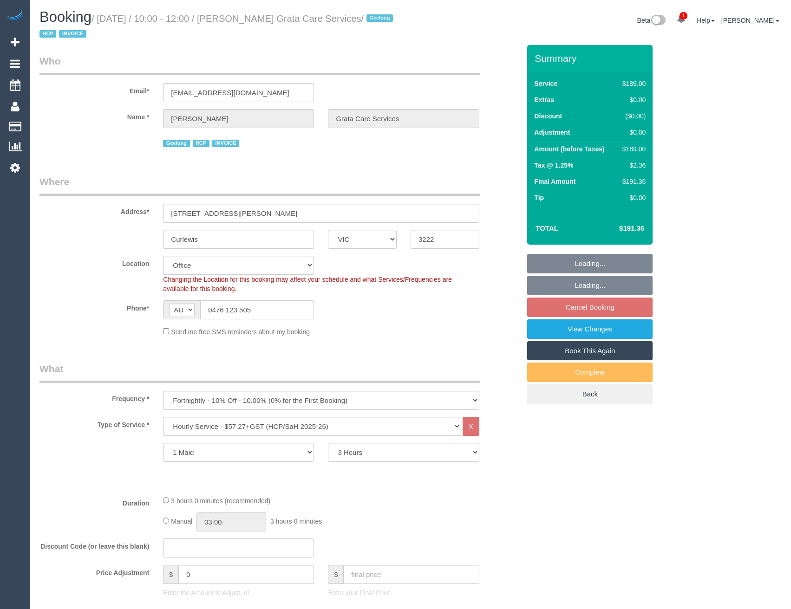
select select "VIC"
select select "180"
select select "object:775"
select select "number:27"
select select "number:14"
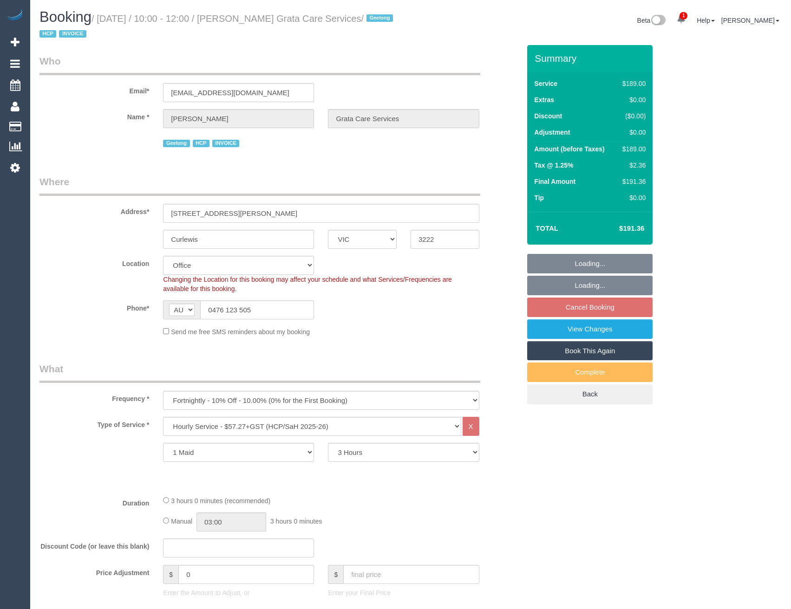
select select "number:19"
select select "number:36"
select select "number:35"
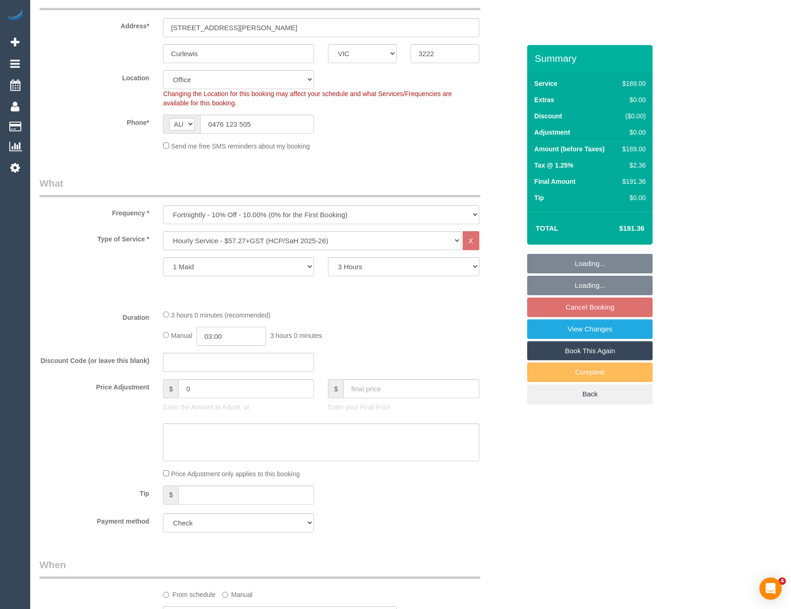
click at [229, 340] on input "03:00" at bounding box center [231, 336] width 70 height 19
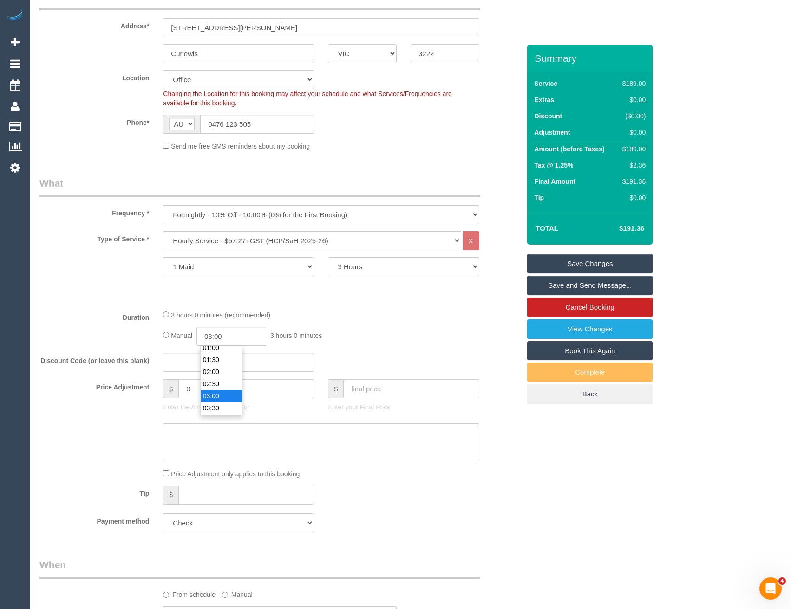
scroll to position [23, 0]
type input "01:30"
click at [221, 366] on li "01:30" at bounding box center [221, 366] width 41 height 12
click at [362, 343] on div "Manual 01:30 1 hour 30 minutes" at bounding box center [321, 336] width 316 height 19
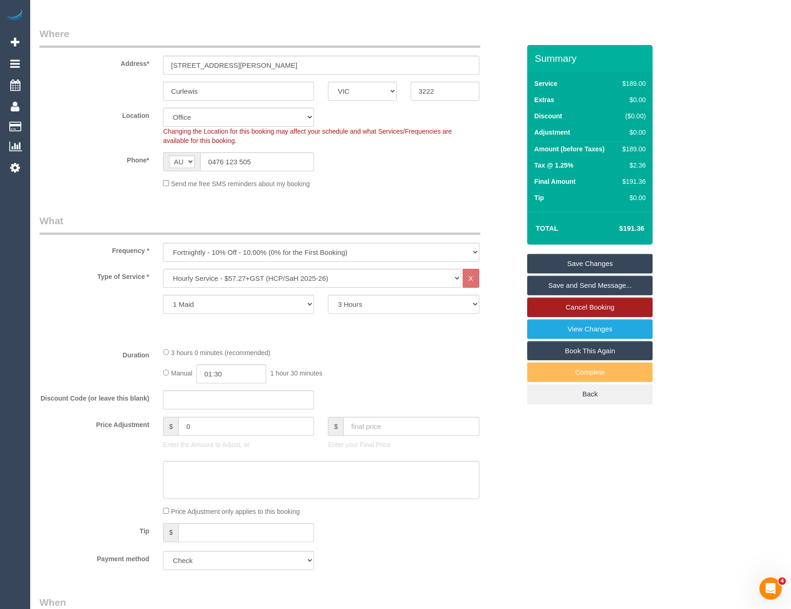
scroll to position [139, 0]
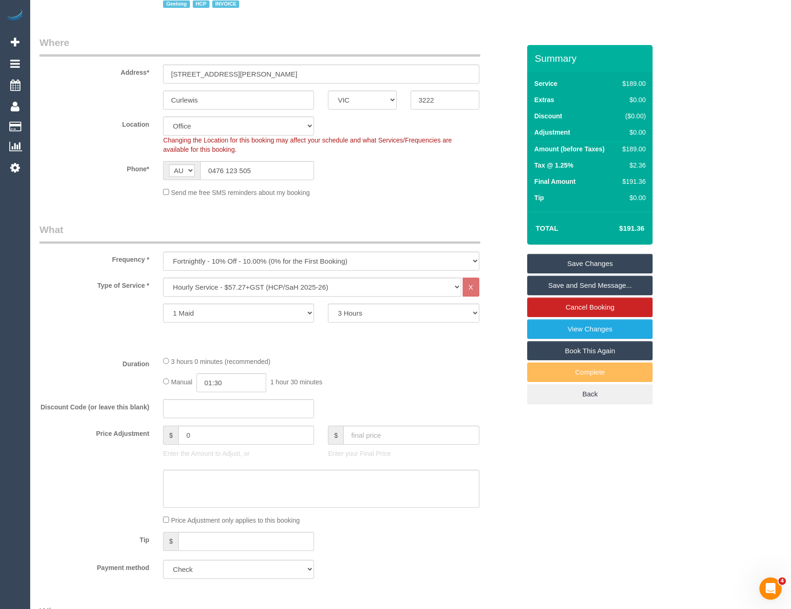
click at [554, 268] on link "Save Changes" at bounding box center [589, 264] width 125 height 20
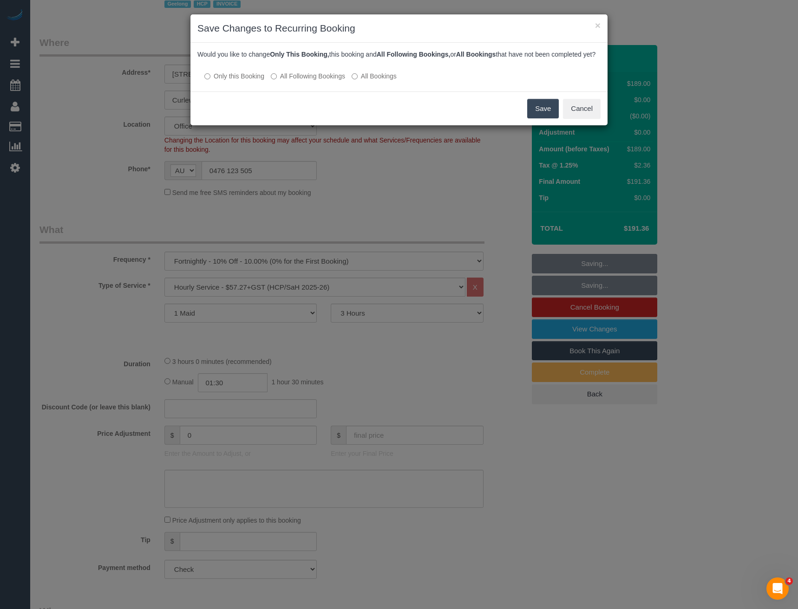
click at [314, 81] on label "All Following Bookings" at bounding box center [308, 76] width 74 height 9
click at [537, 118] on button "Save" at bounding box center [543, 109] width 32 height 20
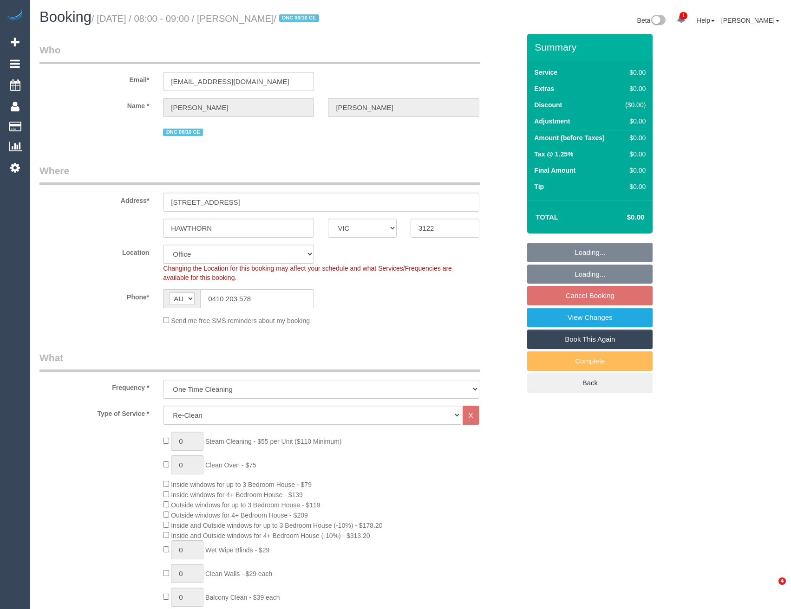
select select "VIC"
select select "number:28"
select select "number:14"
select select "number:19"
select select "number:25"
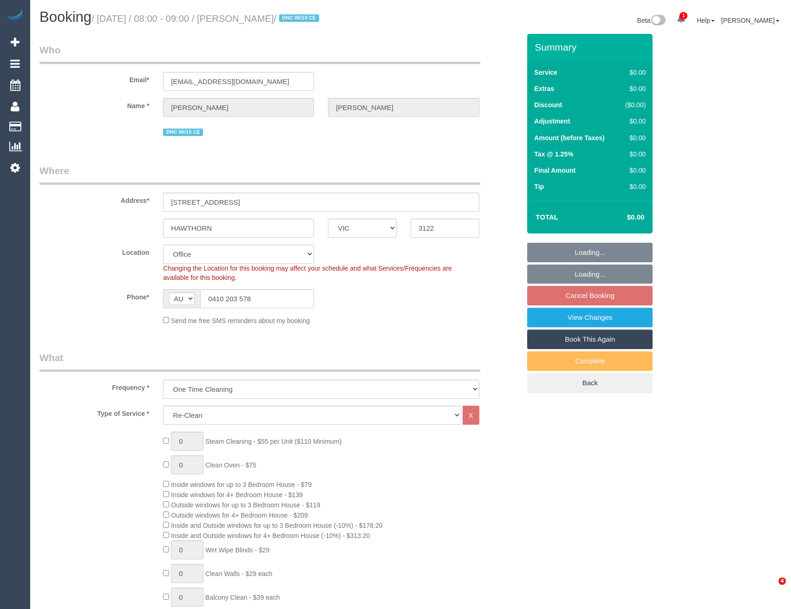
select select "object:2071"
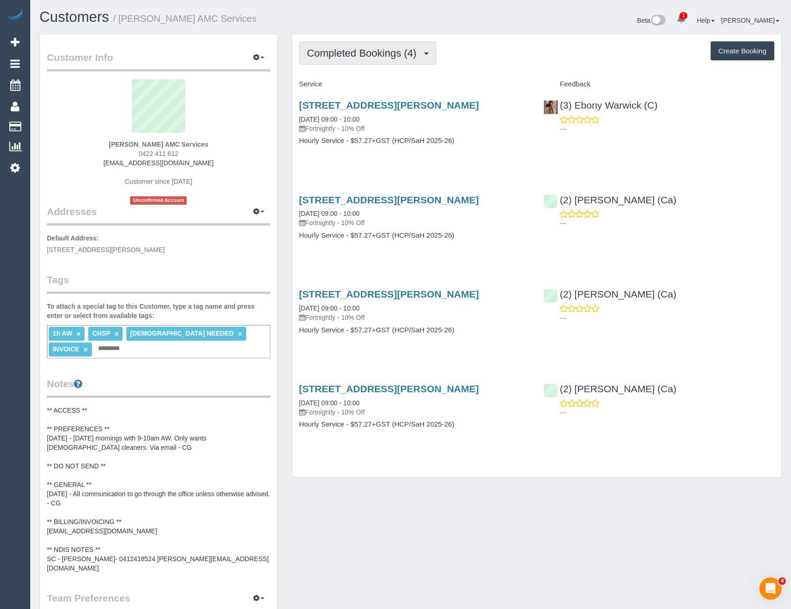
click at [370, 57] on span "Completed Bookings (4)" at bounding box center [364, 53] width 114 height 12
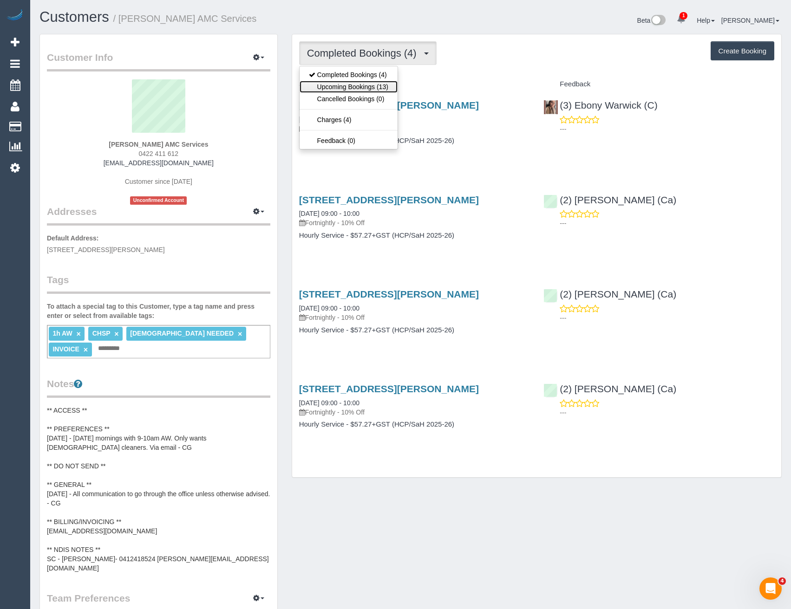
click at [375, 86] on link "Upcoming Bookings (13)" at bounding box center [349, 87] width 98 height 12
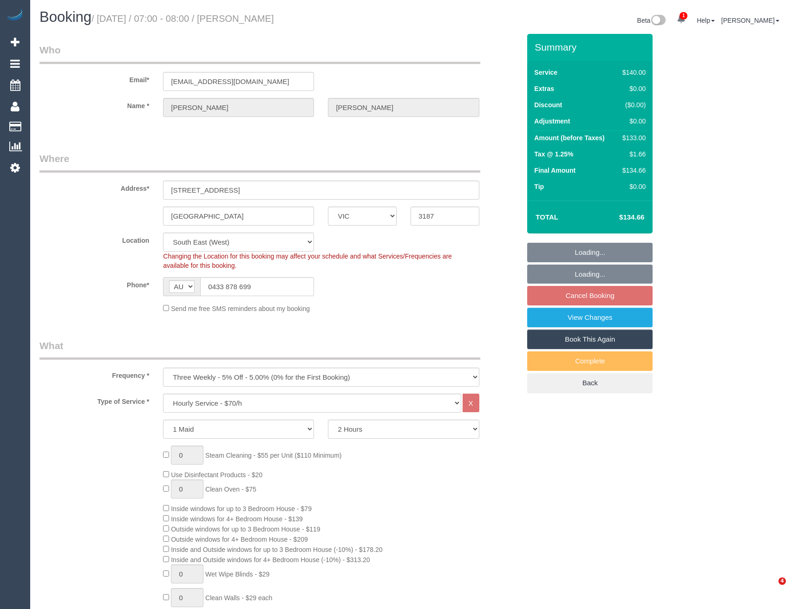
select select "VIC"
select select "string:stripe-pm_1Nhmke2GScqysDRVHxOxJaGC"
select select "object:714"
select select "number:27"
select select "number:14"
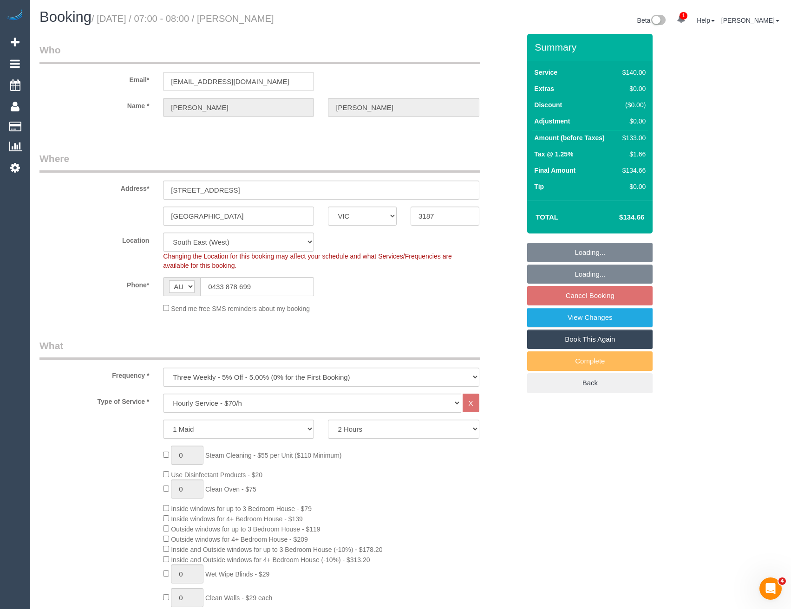
select select "number:19"
select select "number:23"
select select "number:12"
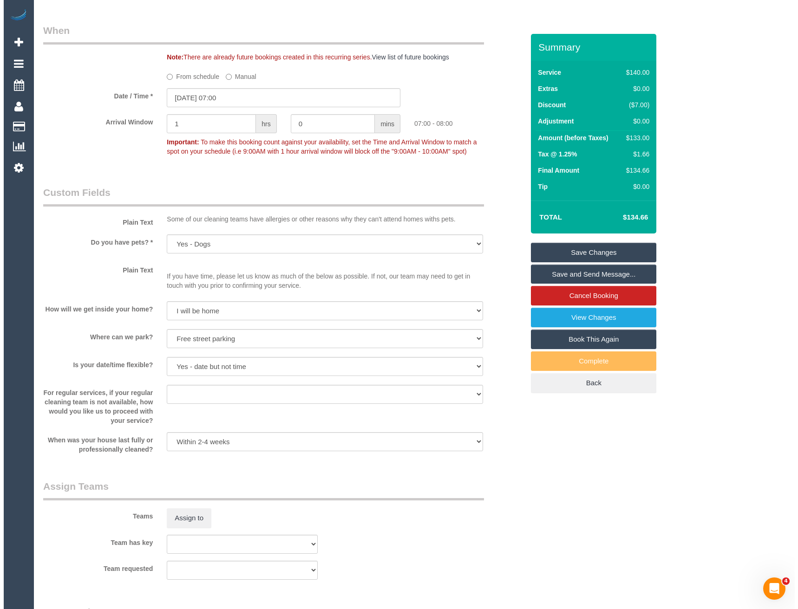
scroll to position [1115, 0]
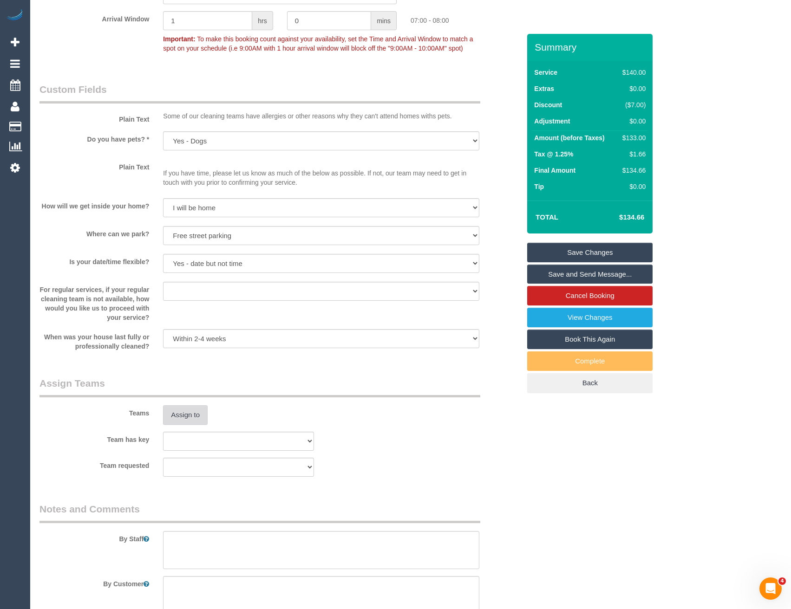
click at [186, 418] on button "Assign to" at bounding box center [185, 416] width 45 height 20
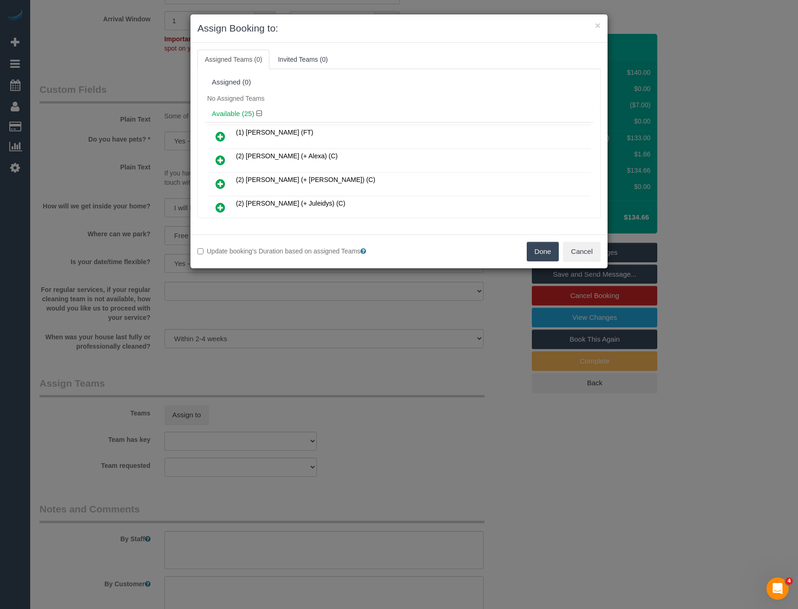
scroll to position [179, 0]
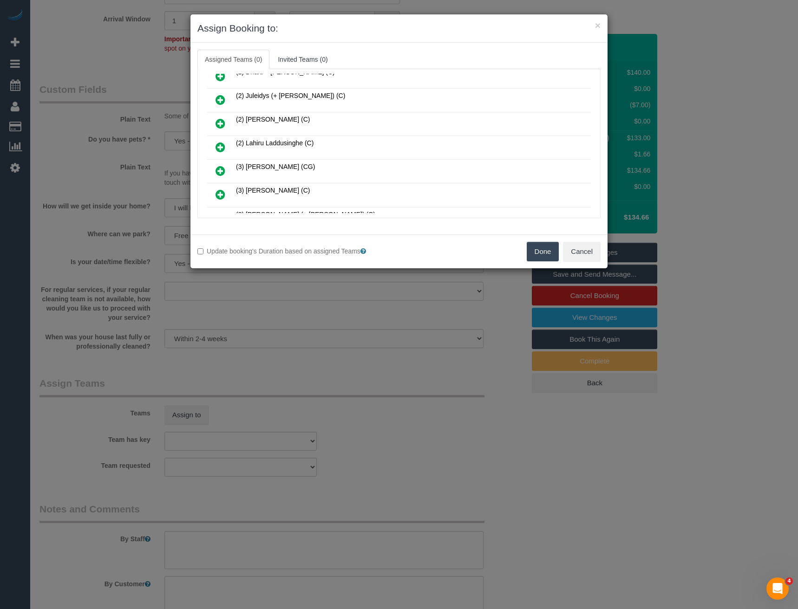
click at [217, 146] on icon at bounding box center [221, 147] width 10 height 11
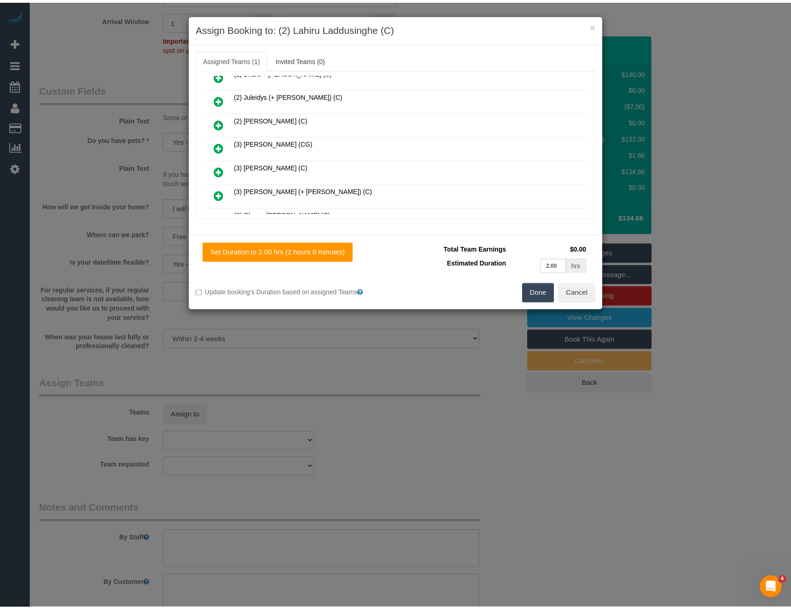
scroll to position [0, 0]
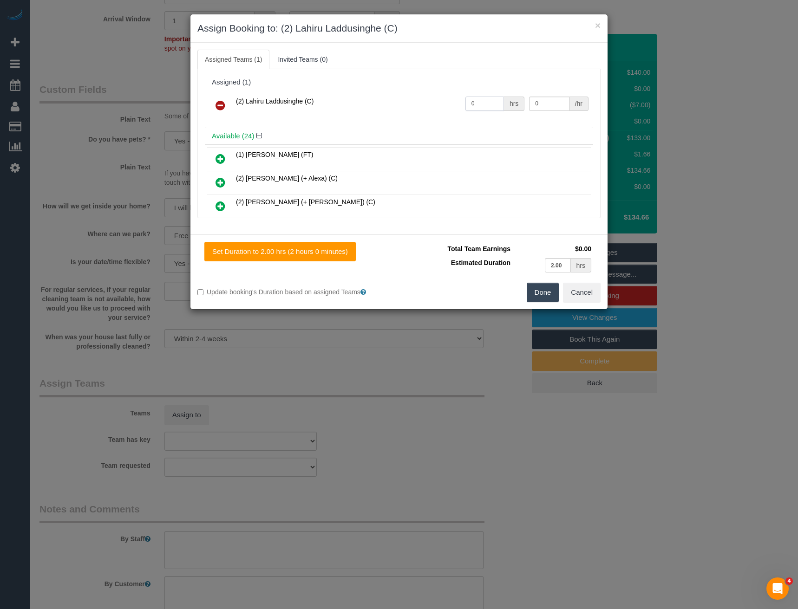
drag, startPoint x: 475, startPoint y: 105, endPoint x: 416, endPoint y: 109, distance: 59.1
click at [418, 109] on tr "(2) Lahiru Laddusinghe (C) 0 hrs 0 /hr" at bounding box center [399, 106] width 384 height 24
type input "2"
type input "37.5"
click at [539, 288] on button "Done" at bounding box center [543, 293] width 33 height 20
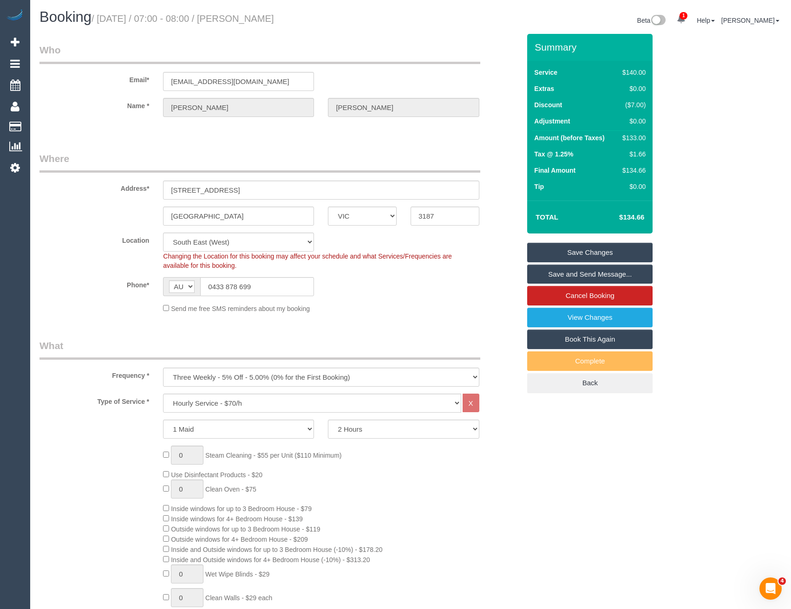
click at [566, 273] on link "Save and Send Message..." at bounding box center [589, 275] width 125 height 20
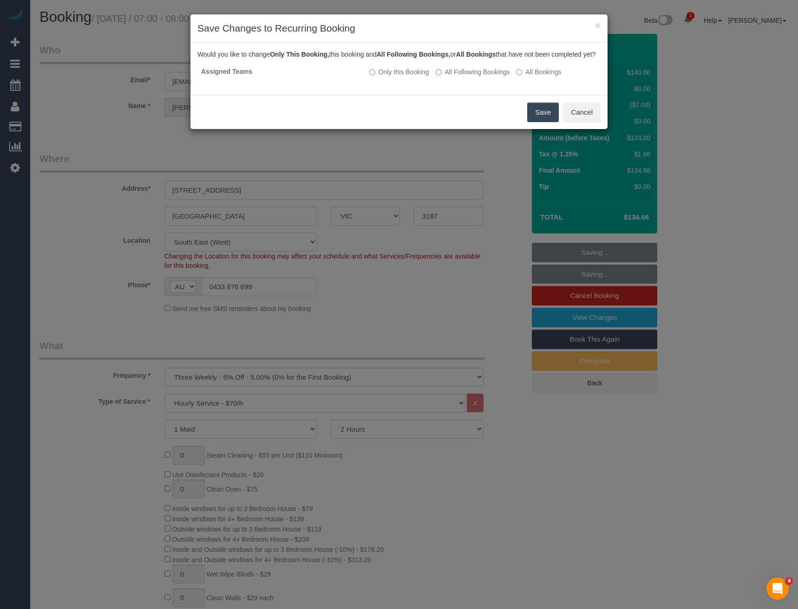
click at [542, 122] on button "Save" at bounding box center [543, 113] width 32 height 20
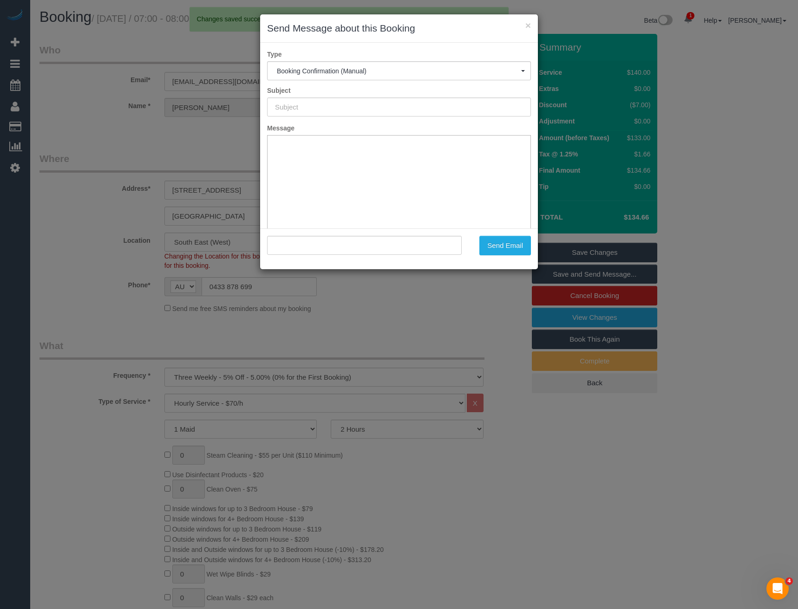
type input "Booking Confirmed"
type input ""Samuel Hui" <samhui59@gmail.com>"
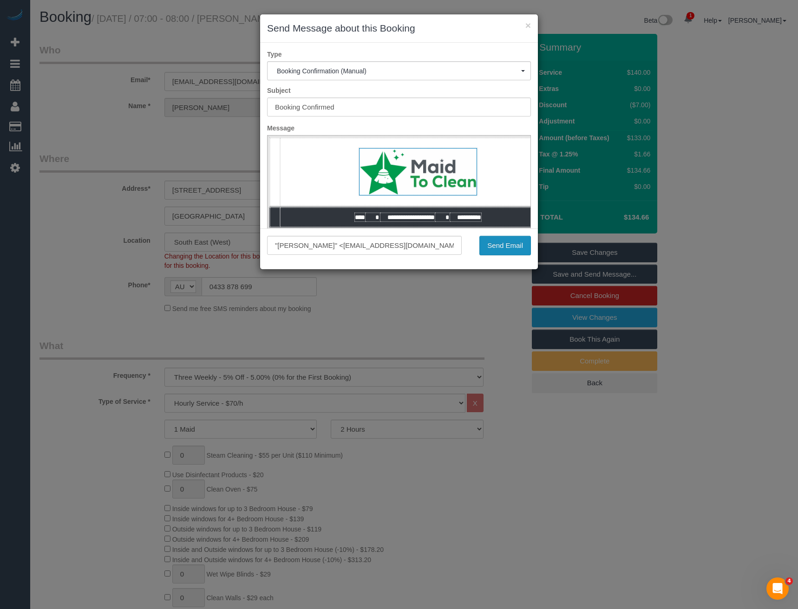
click at [499, 249] on button "Send Email" at bounding box center [505, 246] width 52 height 20
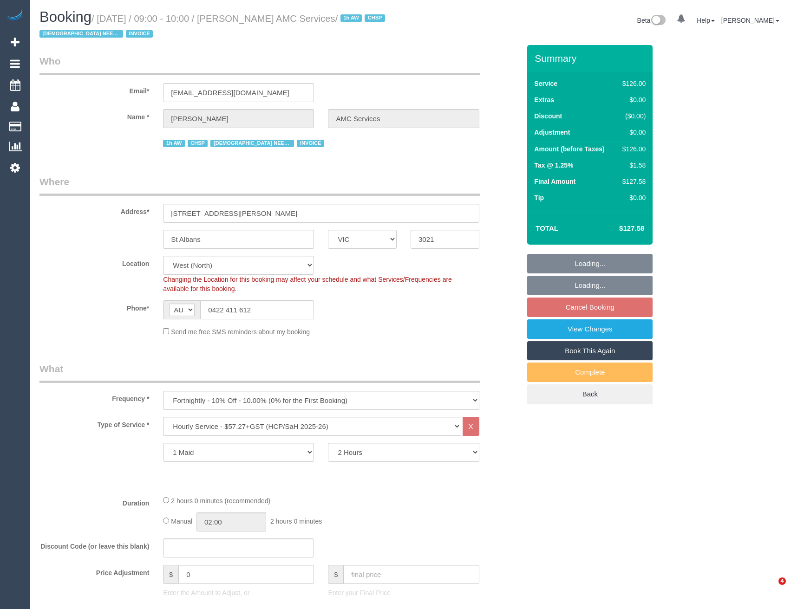
select select "VIC"
select select "120"
select select "number:28"
select select "number:14"
select select "number:19"
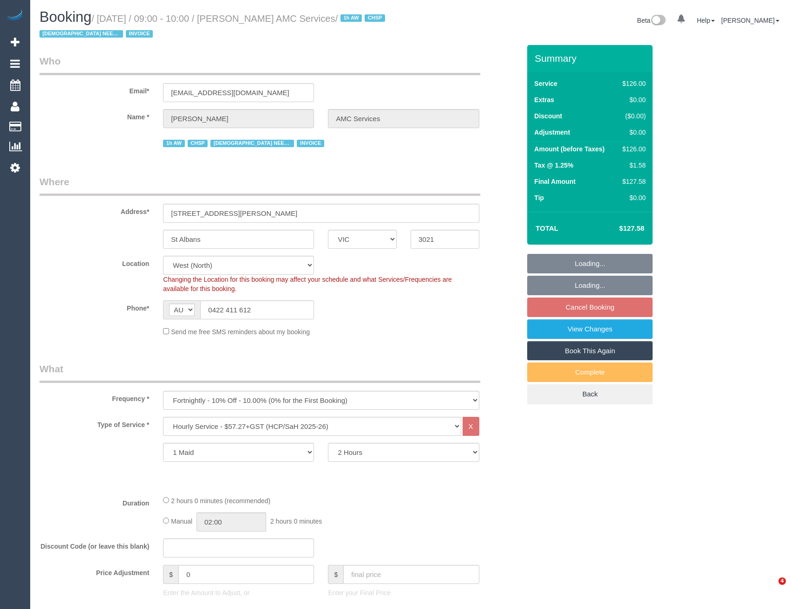
select select "number:25"
select select "number:35"
select select "object:803"
select select "VIC"
select select "120"
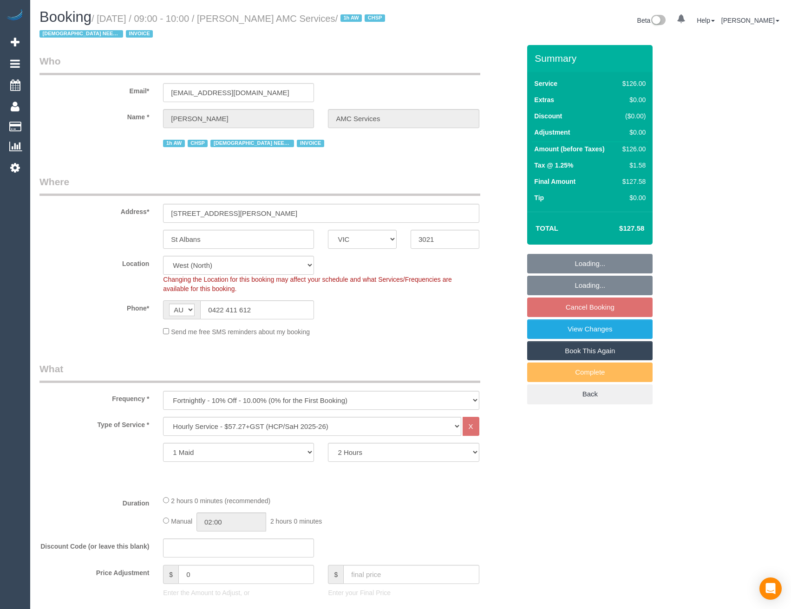
select select "object:803"
select select "number:28"
select select "number:14"
select select "number:19"
select select "number:25"
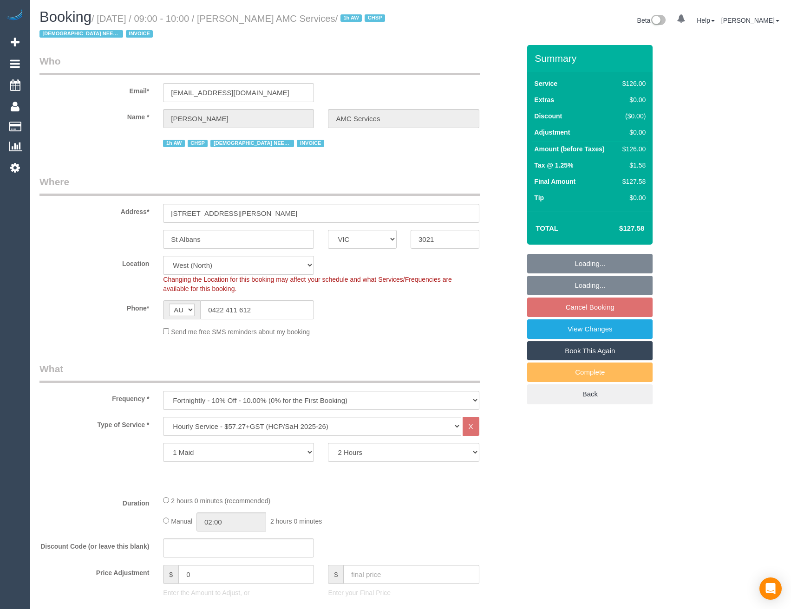
select select "number:35"
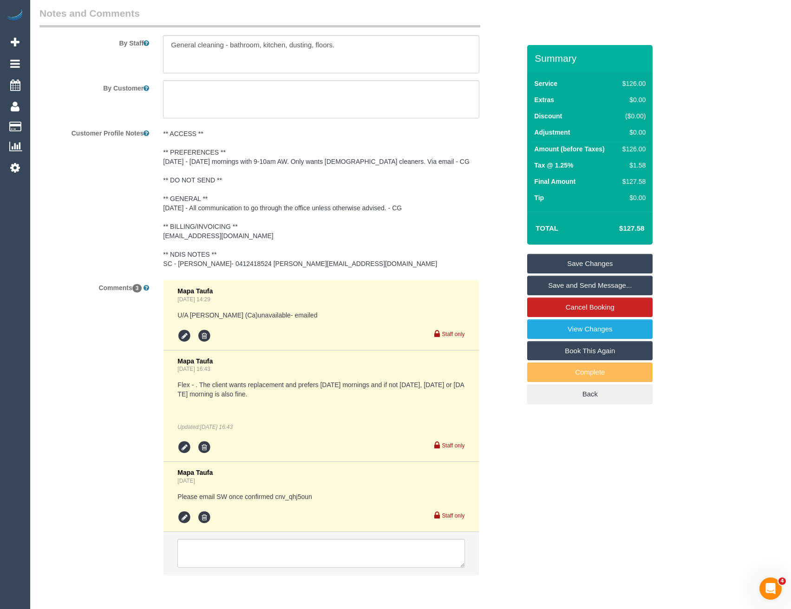
scroll to position [1353, 0]
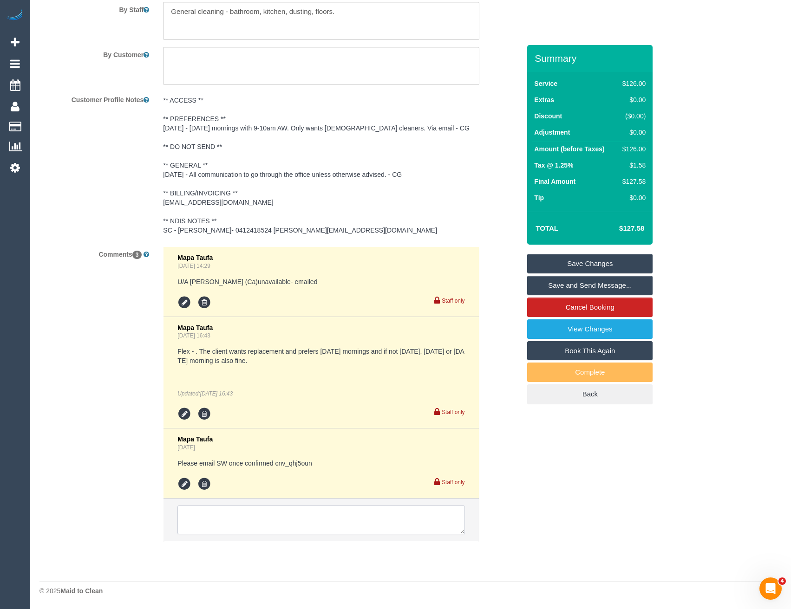
click at [257, 520] on textarea at bounding box center [320, 520] width 287 height 29
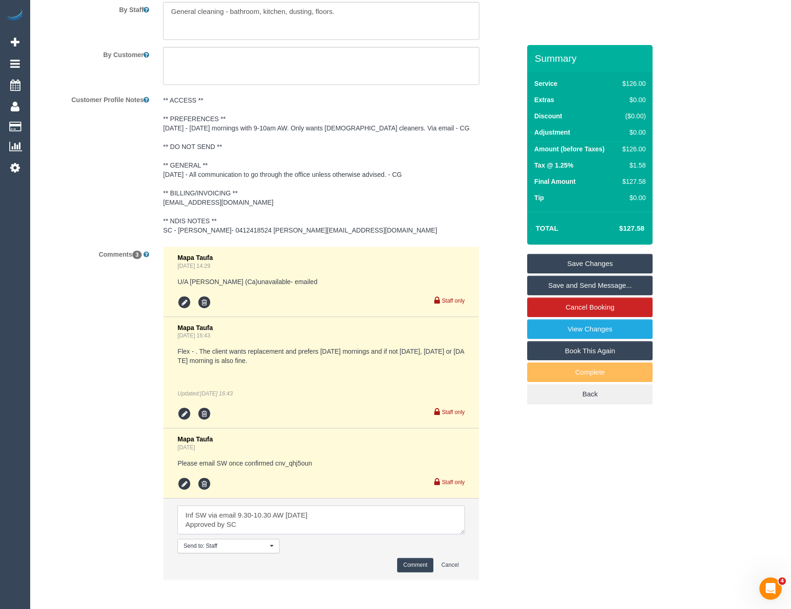
type textarea "Inf SW via email 9.30-10.30 AW [DATE] Approved by SC"
click at [408, 566] on button "Comment" at bounding box center [415, 565] width 36 height 14
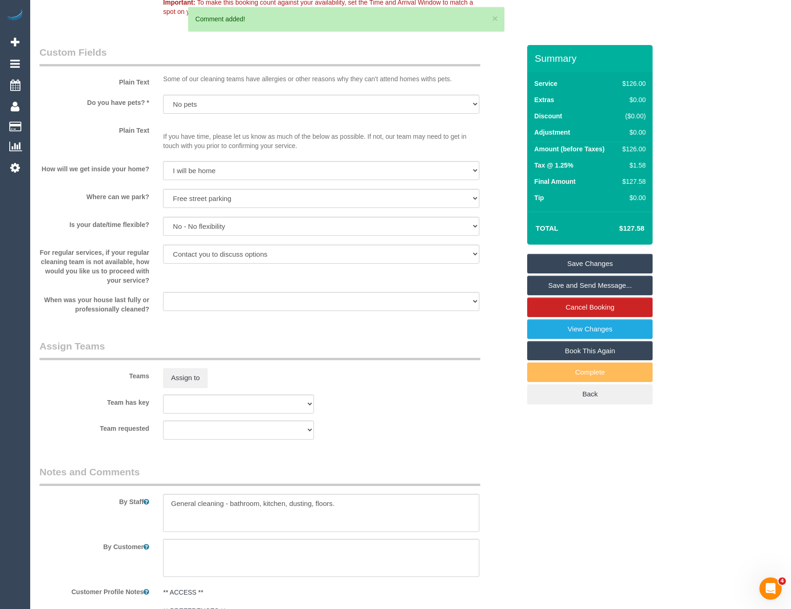
scroll to position [749, 0]
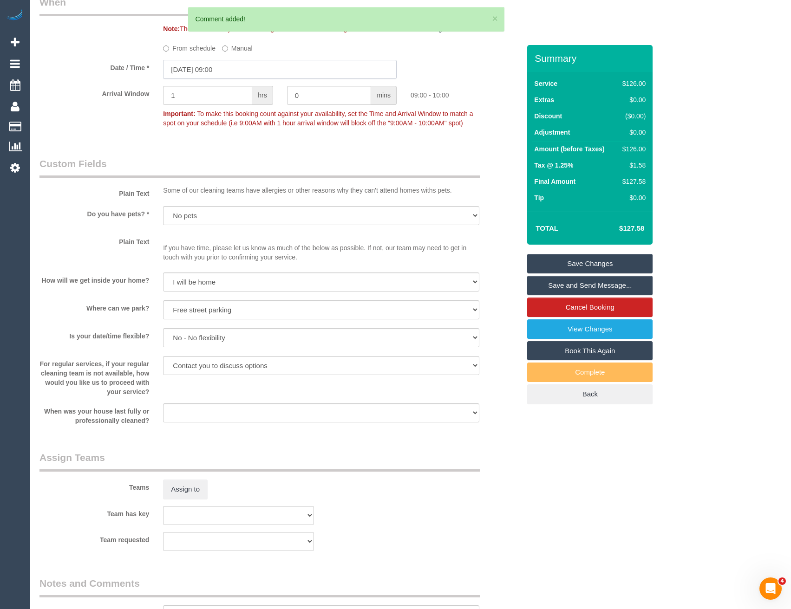
click at [217, 70] on input "[DATE] 09:00" at bounding box center [280, 69] width 234 height 19
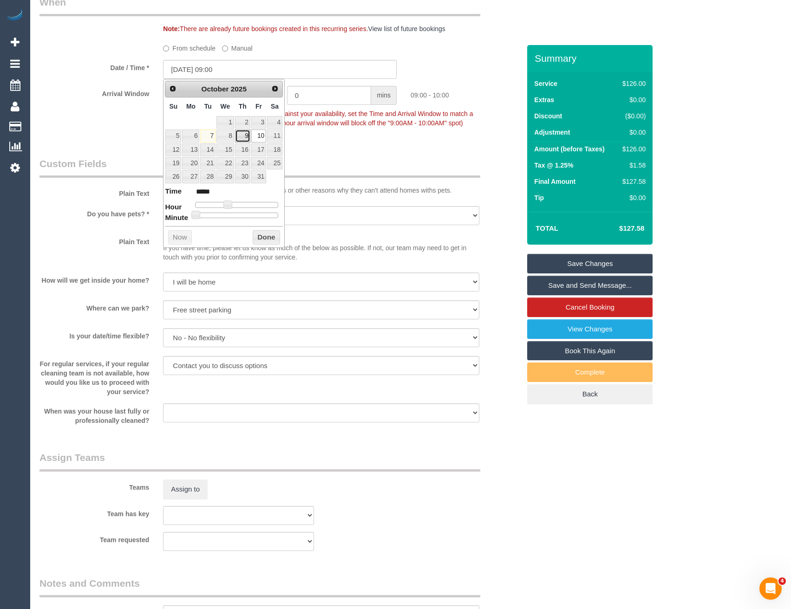
click at [244, 136] on link "9" at bounding box center [242, 136] width 15 height 13
type input "[DATE] 09:05"
type input "*****"
type input "[DATE] 09:10"
type input "*****"
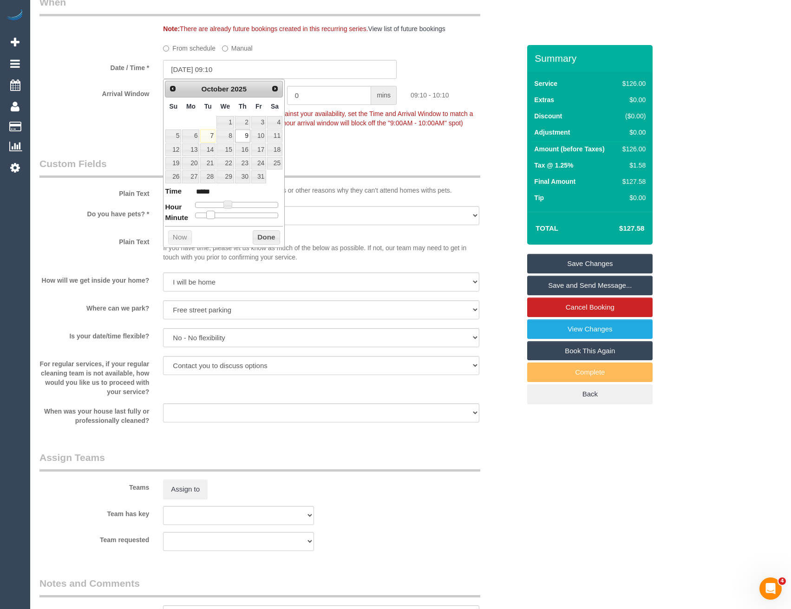
type input "[DATE] 09:15"
type input "*****"
type input "[DATE] 09:20"
type input "*****"
type input "[DATE] 09:25"
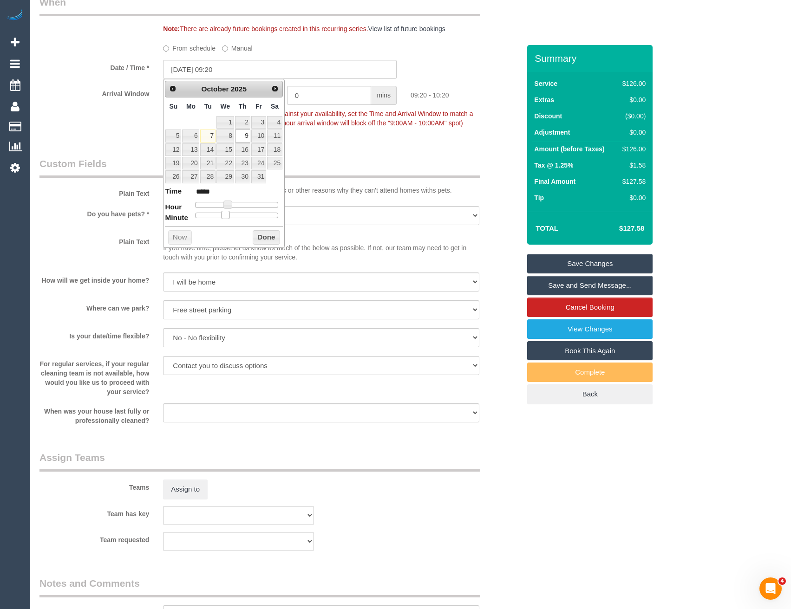
type input "*****"
type input "[DATE] 09:30"
type input "*****"
drag, startPoint x: 197, startPoint y: 216, endPoint x: 240, endPoint y: 218, distance: 42.4
click at [240, 218] on span at bounding box center [240, 215] width 8 height 8
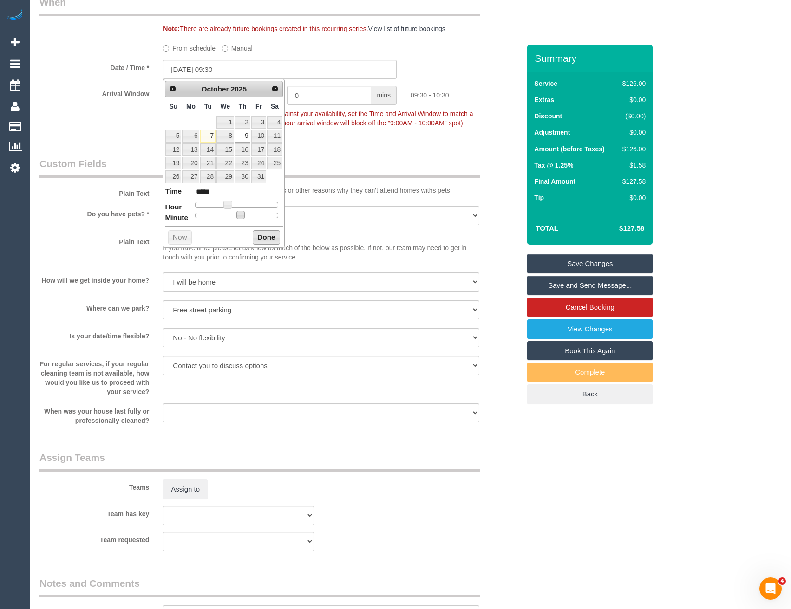
click at [261, 237] on button "Done" at bounding box center [266, 237] width 27 height 15
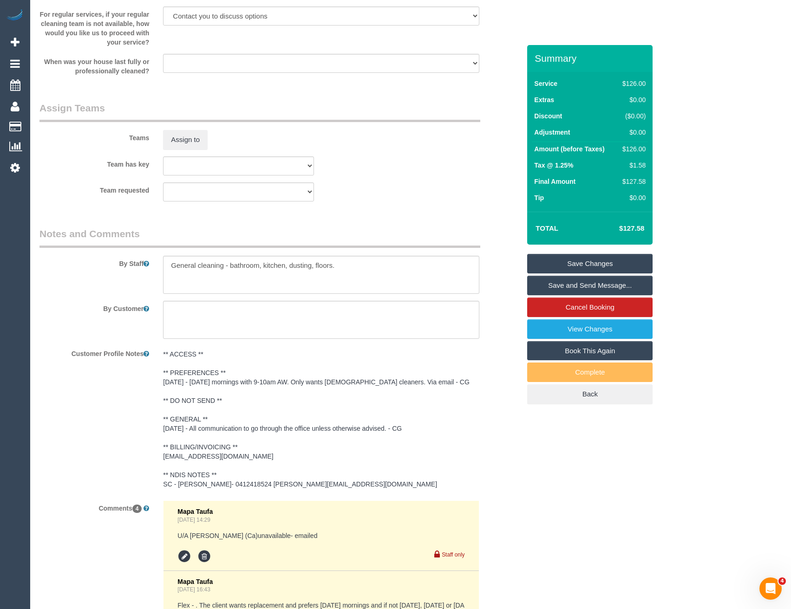
scroll to position [1260, 0]
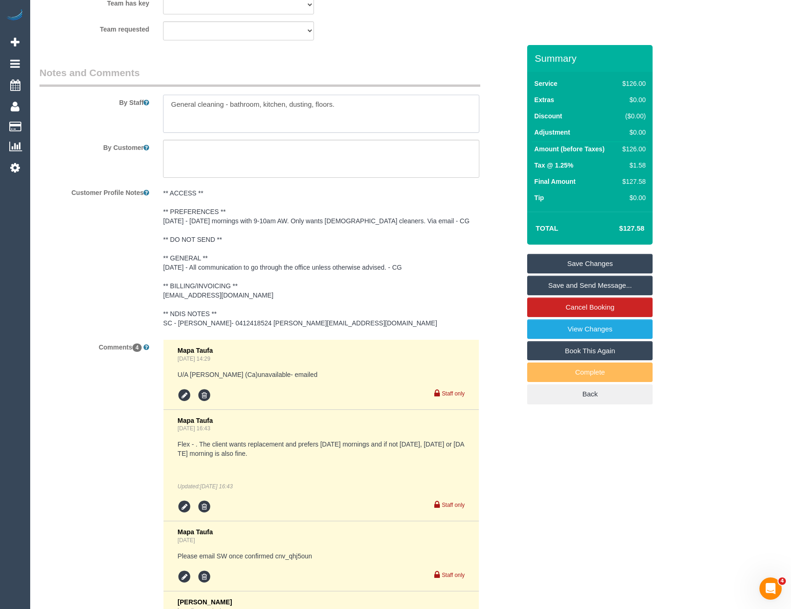
click at [171, 104] on textarea at bounding box center [321, 114] width 316 height 38
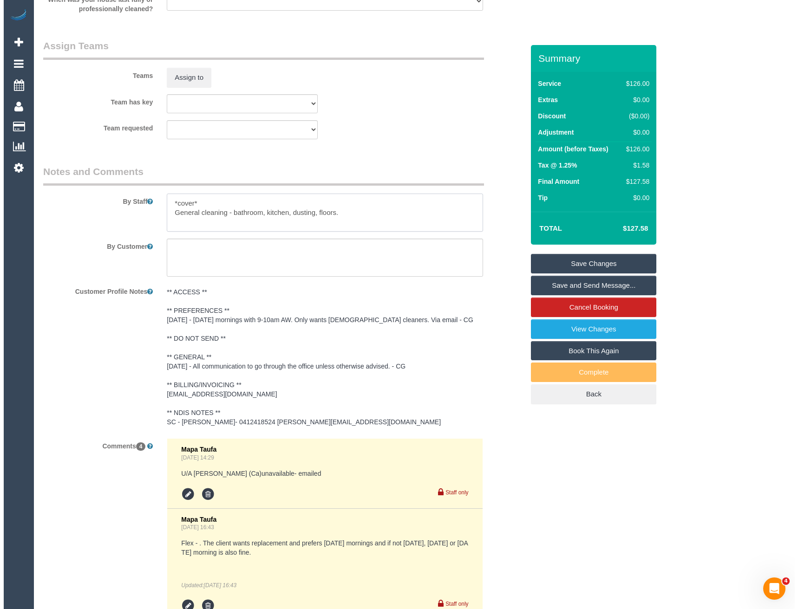
scroll to position [1074, 0]
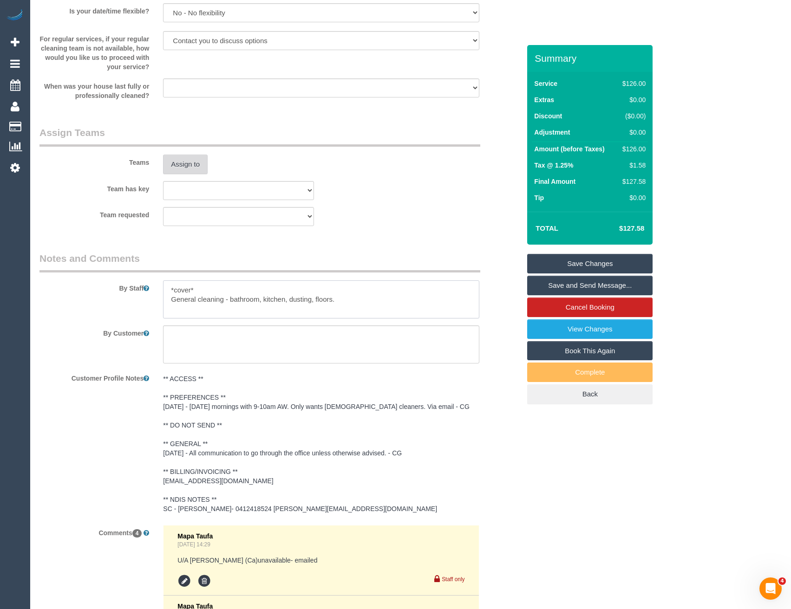
type textarea "*cover* General cleaning - bathroom, kitchen, dusting, floors."
click at [184, 168] on button "Assign to" at bounding box center [185, 165] width 45 height 20
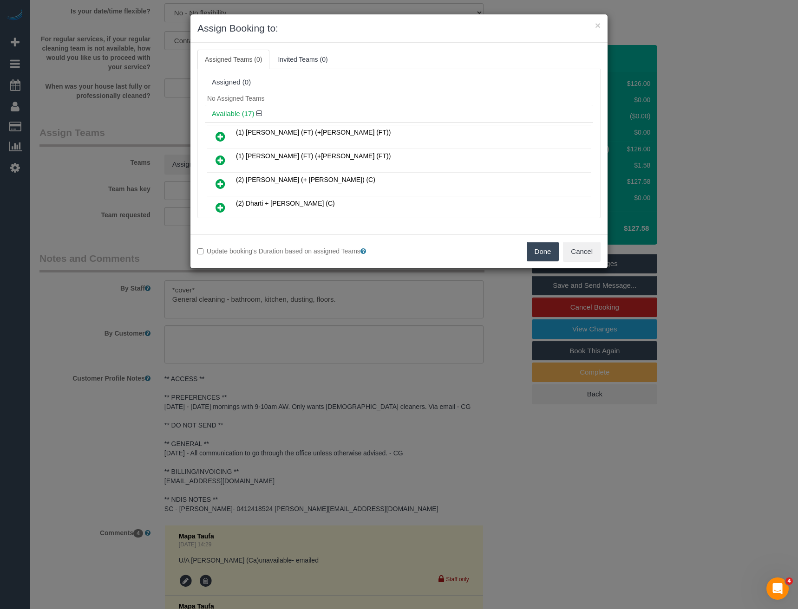
scroll to position [84, 0]
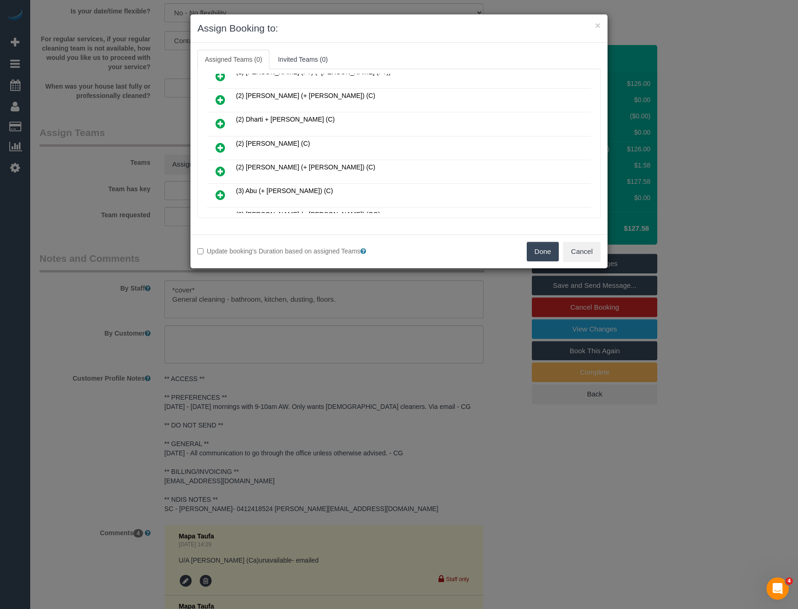
click at [221, 146] on icon at bounding box center [221, 147] width 10 height 11
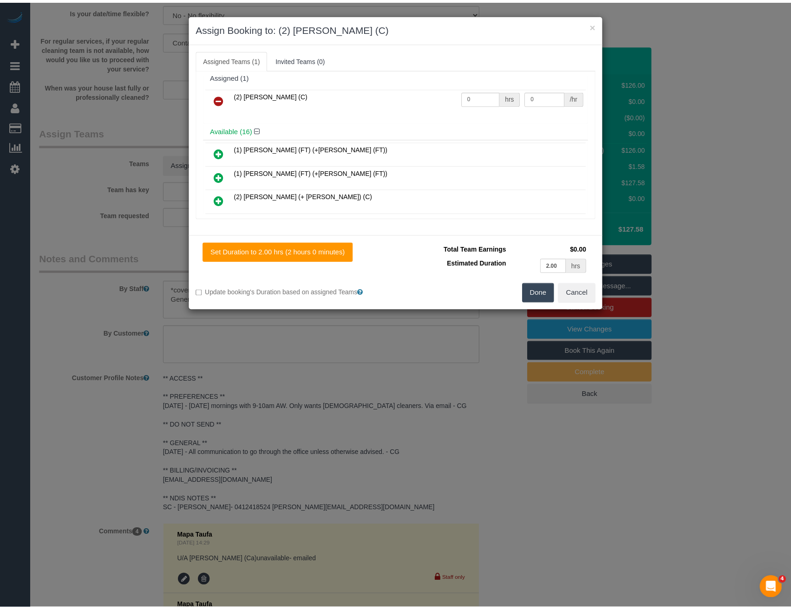
scroll to position [0, 0]
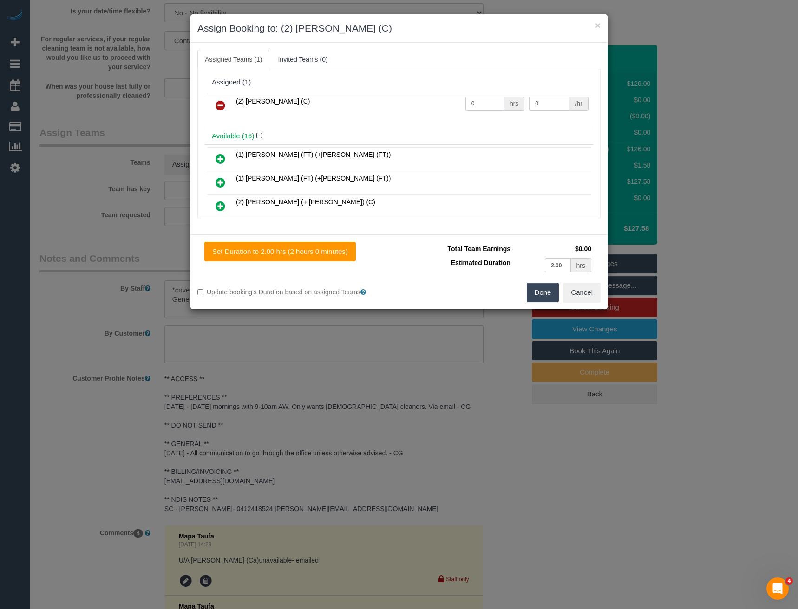
drag, startPoint x: 475, startPoint y: 102, endPoint x: 463, endPoint y: 103, distance: 11.6
click at [465, 103] on input "0" at bounding box center [484, 104] width 39 height 14
type input "2"
type input "40"
click at [536, 292] on button "Done" at bounding box center [543, 293] width 33 height 20
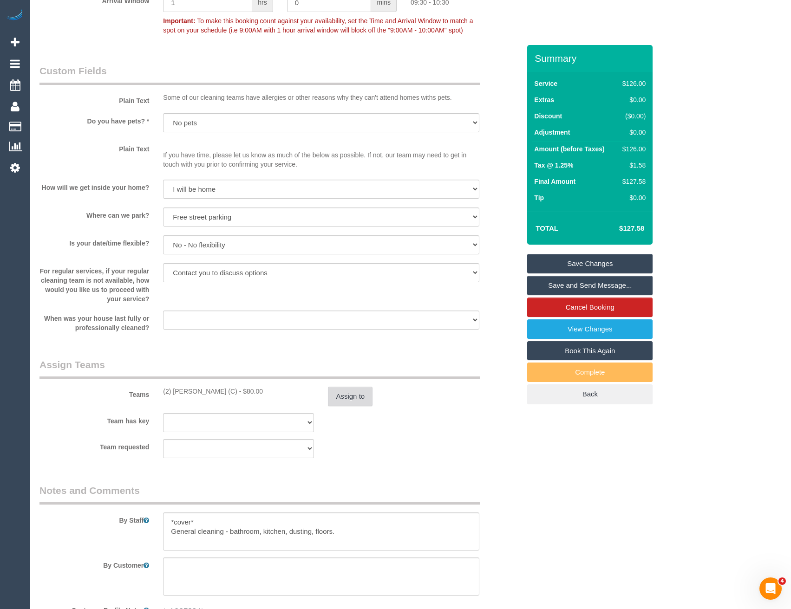
scroll to position [563, 0]
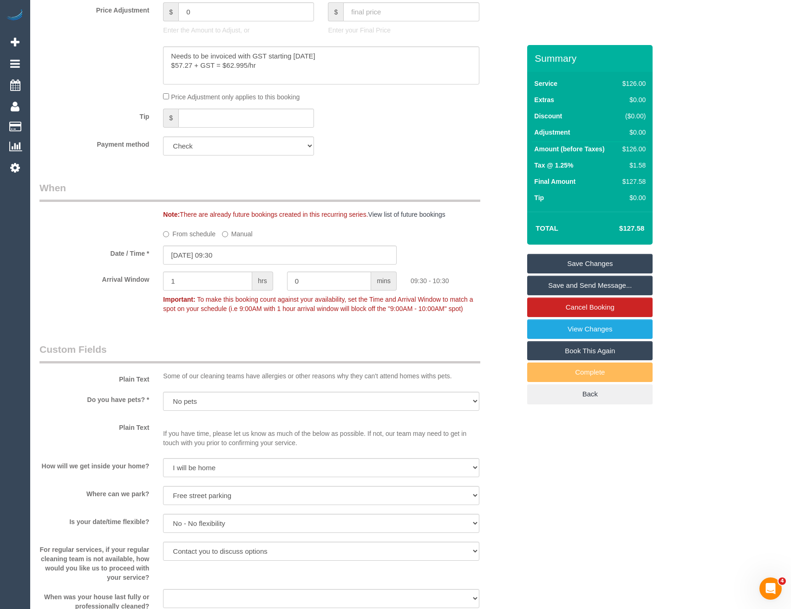
click at [554, 265] on link "Save Changes" at bounding box center [589, 264] width 125 height 20
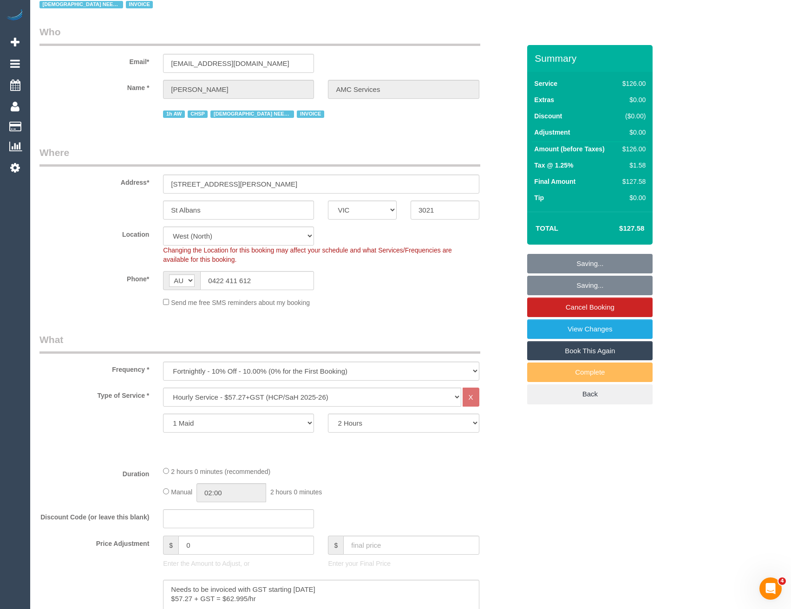
scroll to position [0, 0]
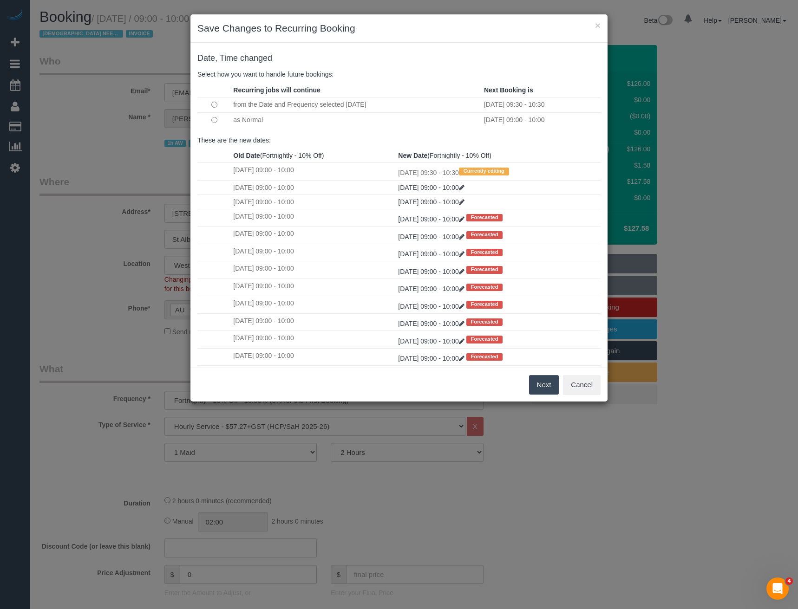
click at [541, 386] on button "Next" at bounding box center [544, 385] width 30 height 20
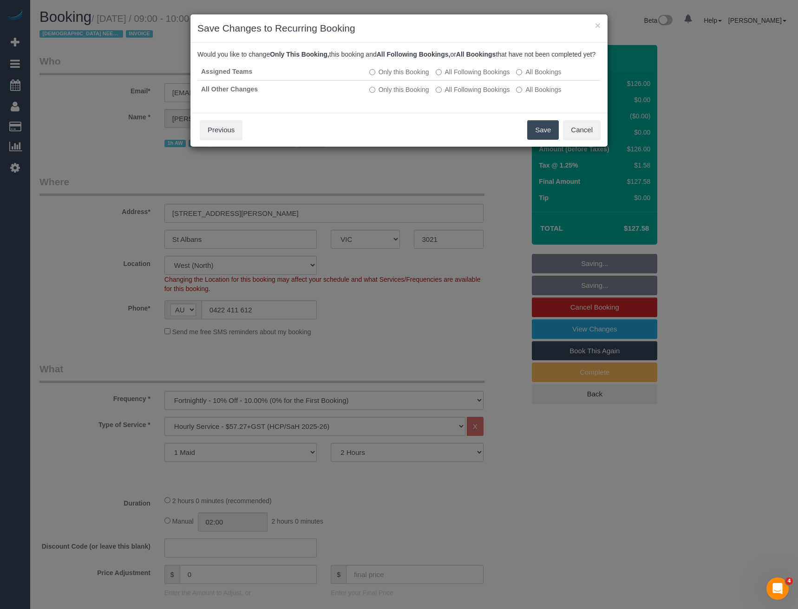
click at [541, 140] on button "Save" at bounding box center [543, 130] width 32 height 20
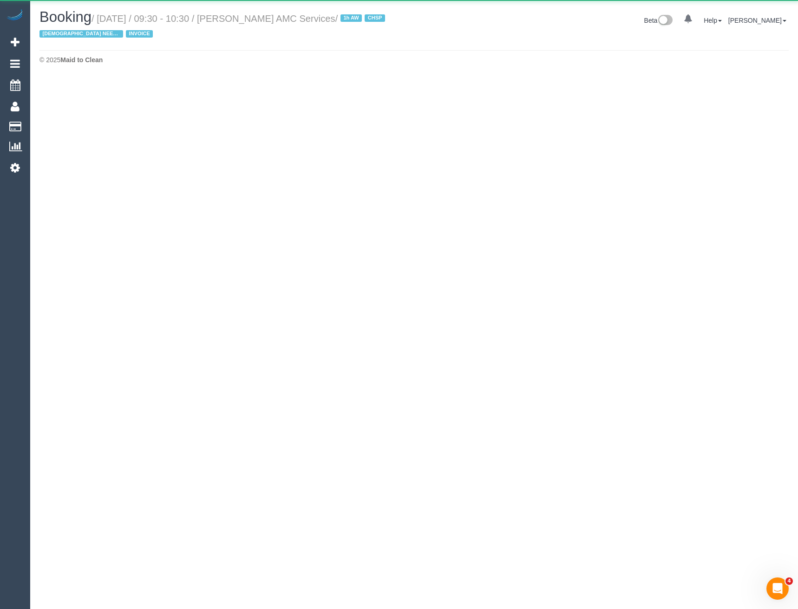
select select "VIC"
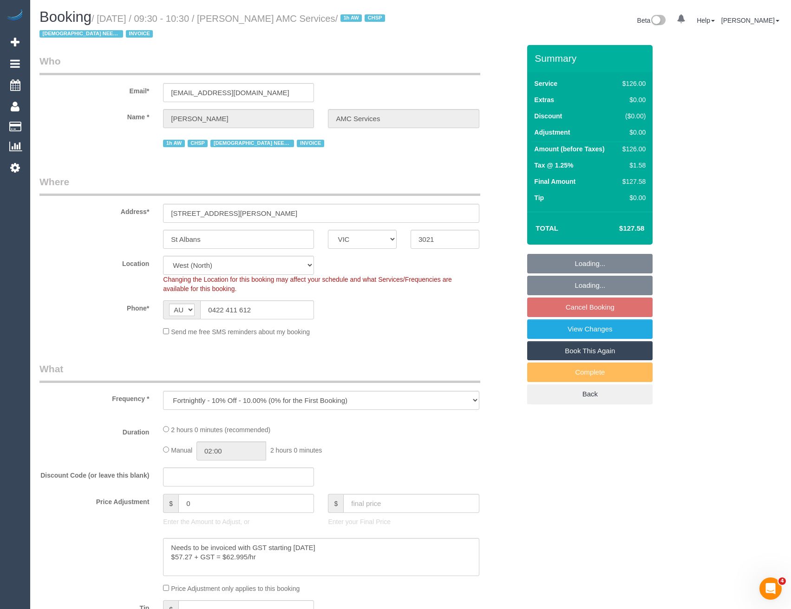
select select "object:5991"
select select "120"
select select "number:28"
select select "number:14"
select select "number:19"
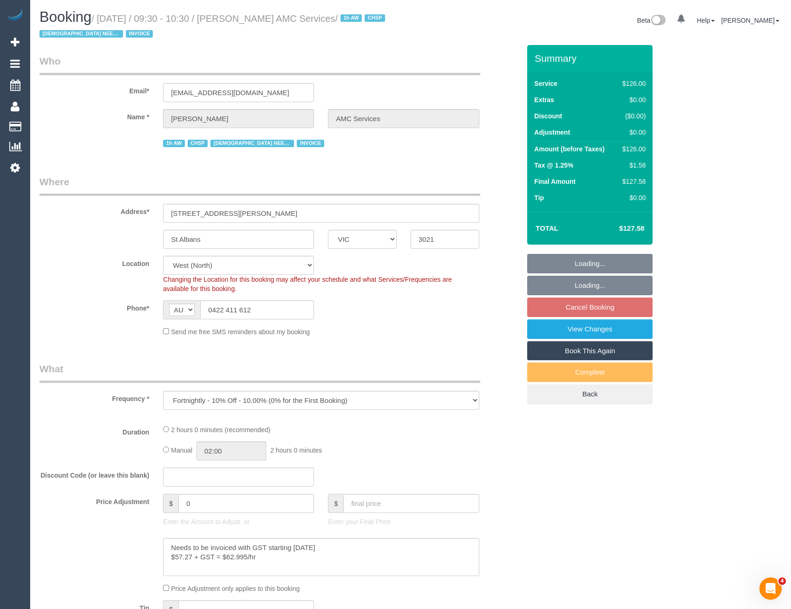
select select "number:25"
select select "number:35"
